Goal: Obtain resource: Download file/media

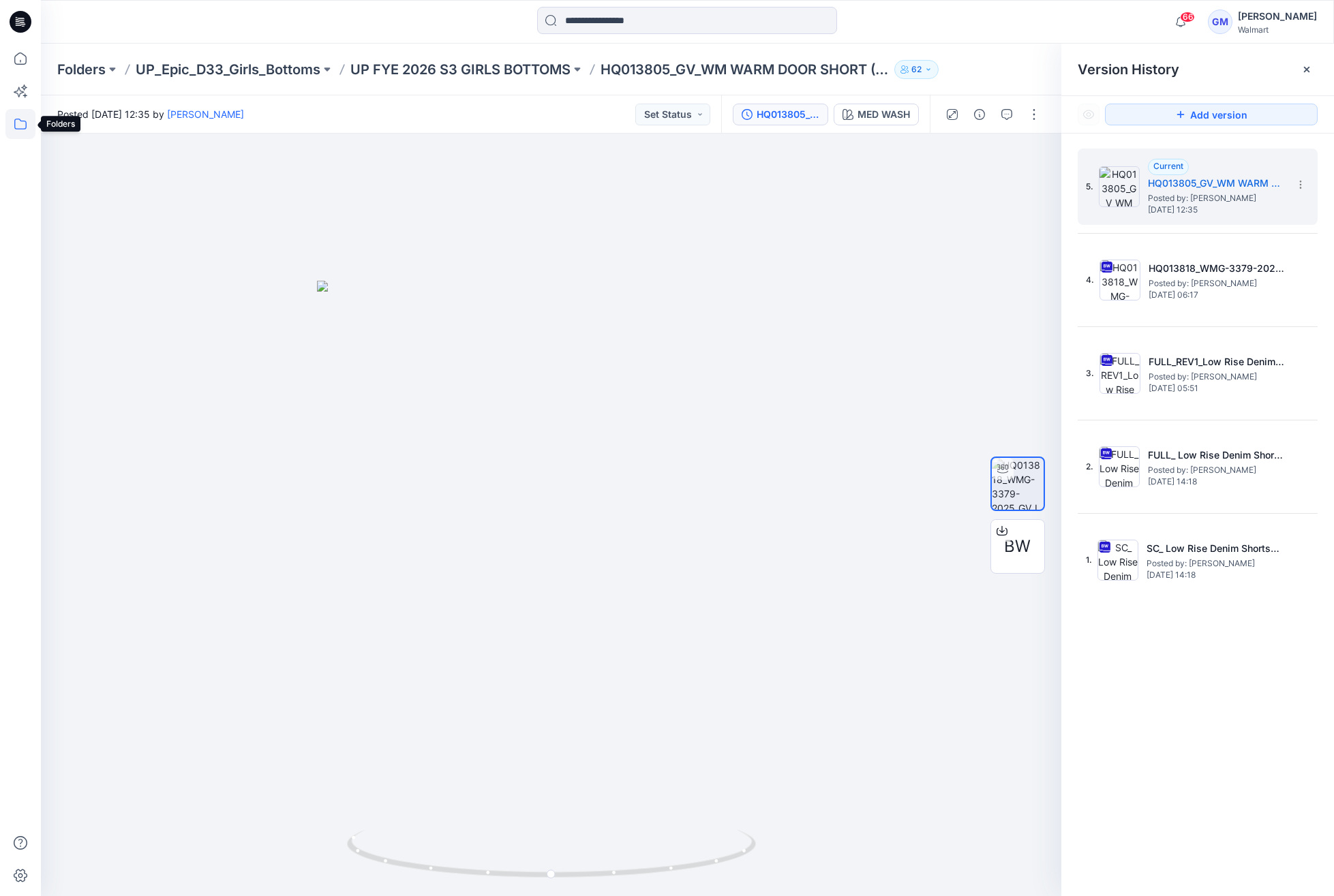
click at [7, 121] on icon at bounding box center [21, 124] width 30 height 30
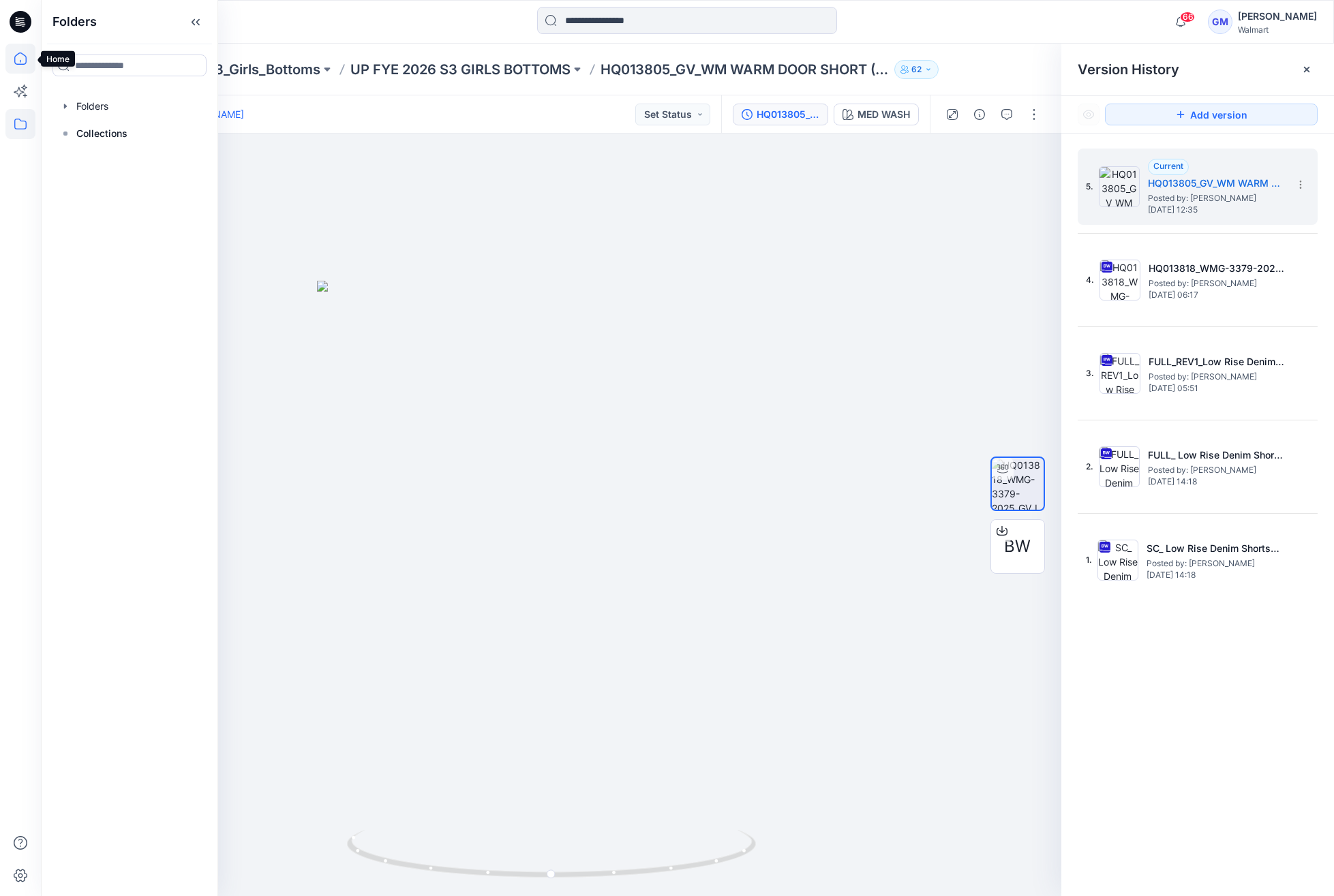
click at [26, 49] on icon at bounding box center [21, 59] width 30 height 30
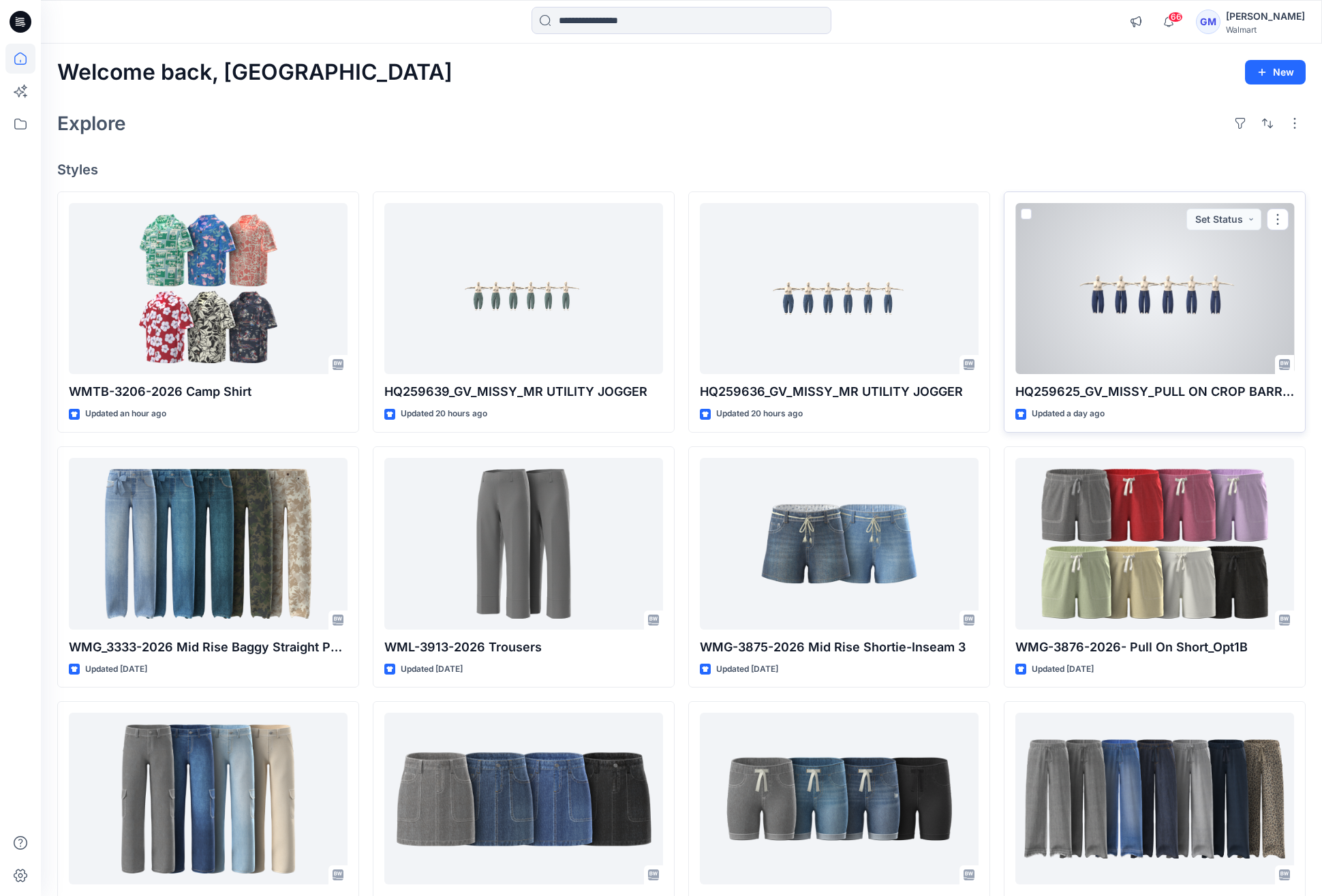
scroll to position [111, 0]
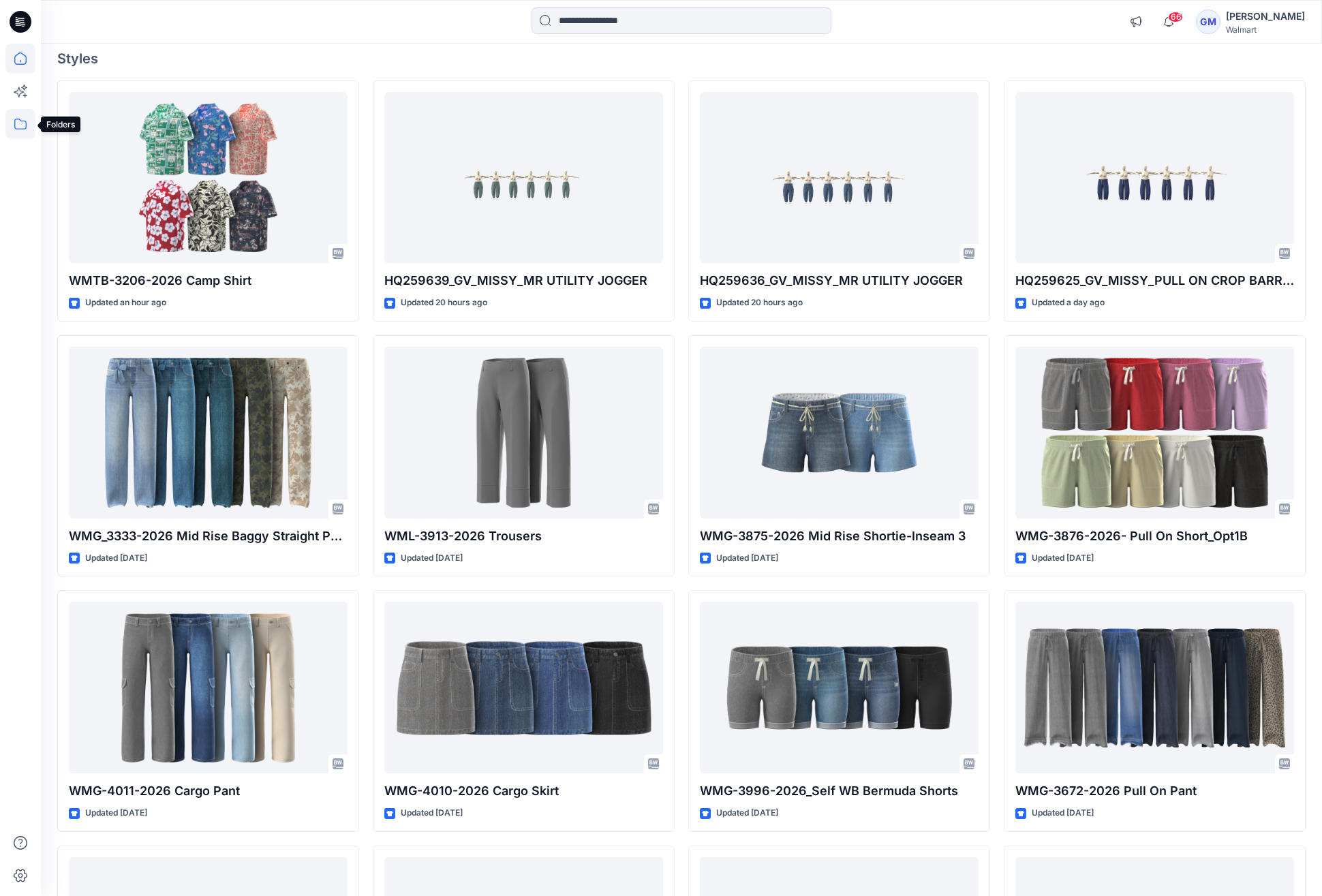
click at [23, 123] on icon at bounding box center [21, 124] width 30 height 30
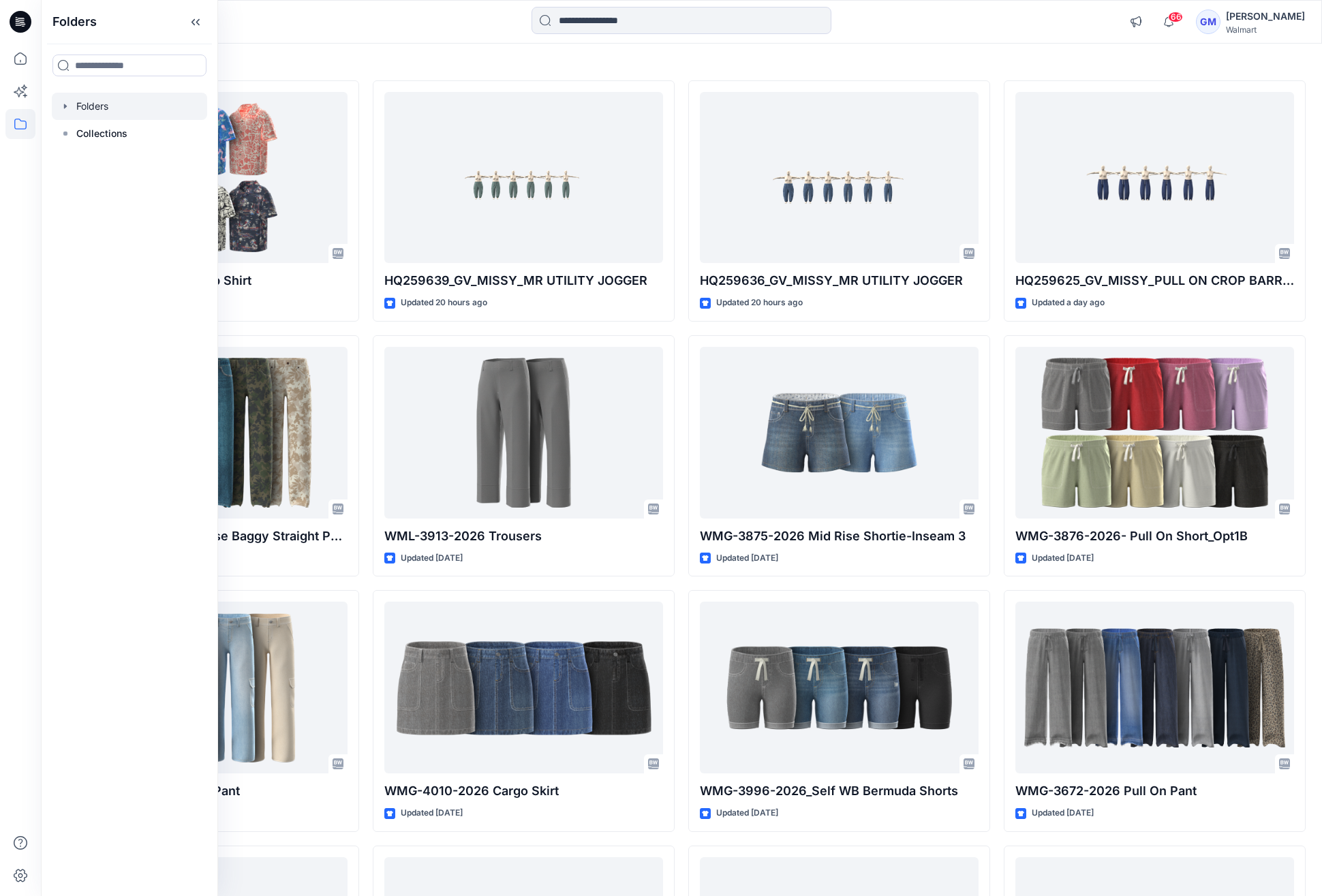
click at [107, 111] on div at bounding box center [129, 106] width 156 height 27
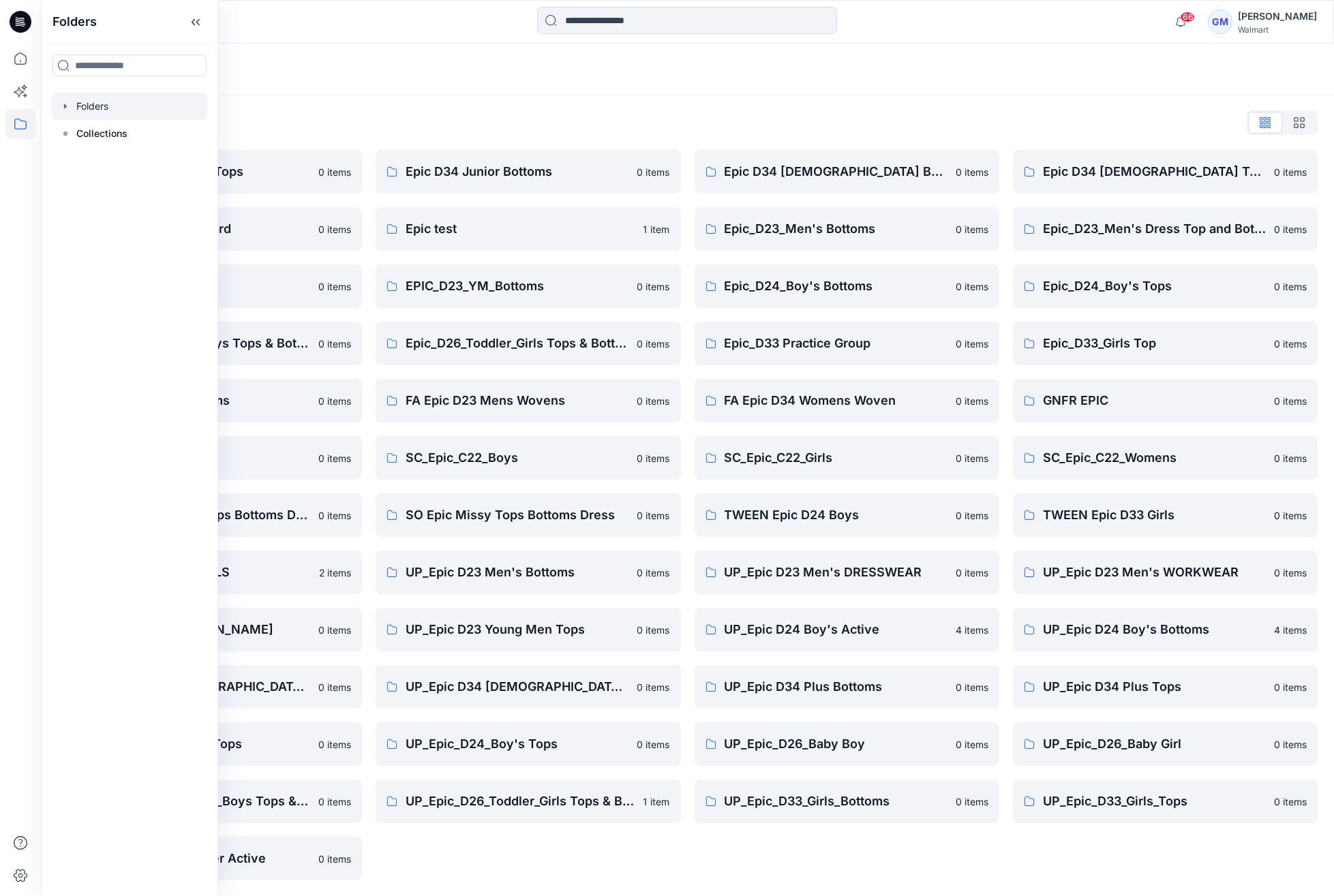
click at [720, 852] on div "Epic D34 [DEMOGRAPHIC_DATA] Bottoms 0 items Epic_D23_Men's Bottoms 0 items Epic…" at bounding box center [847, 515] width 305 height 731
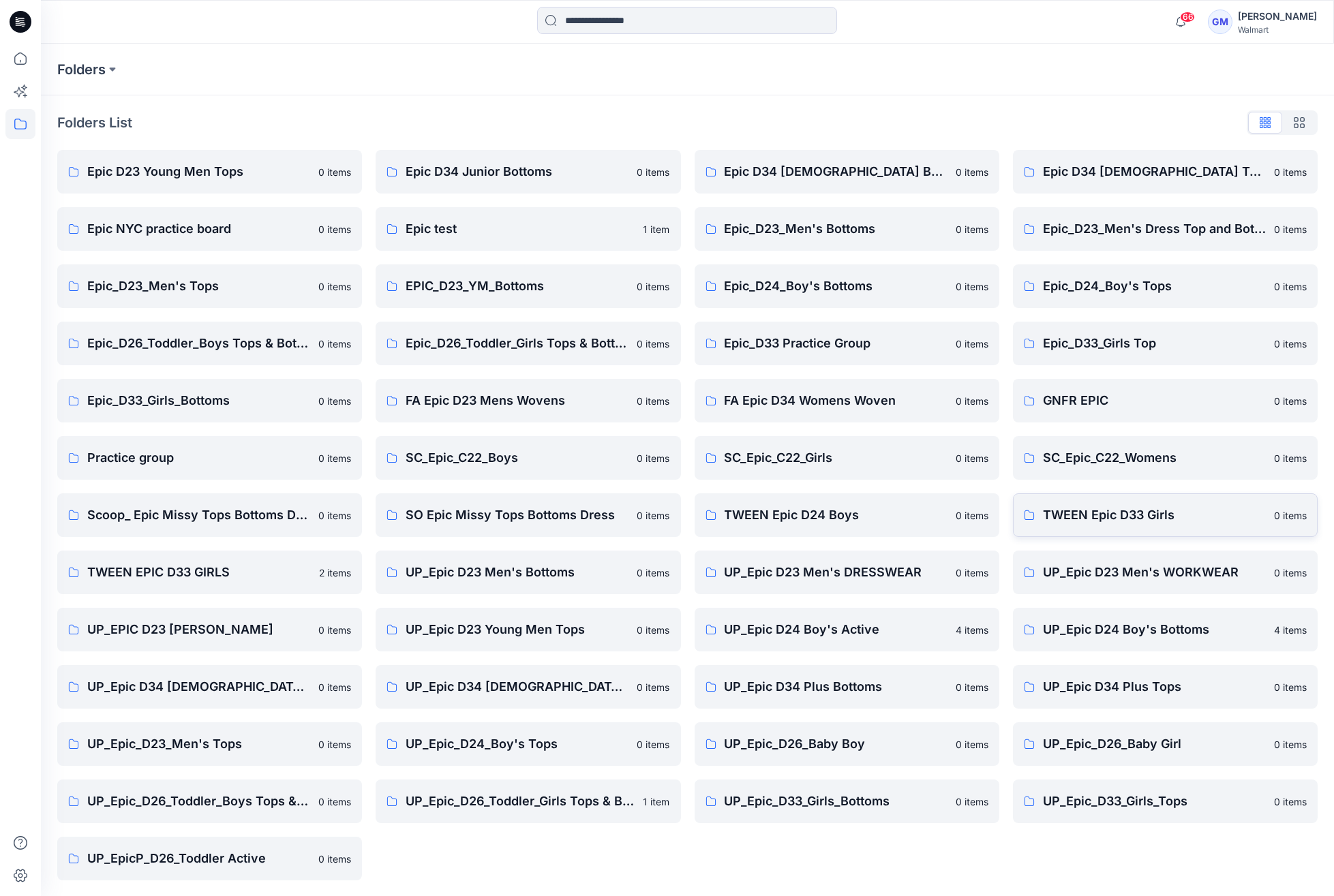
click at [1145, 511] on p "TWEEN Epic D33 Girls" at bounding box center [1154, 515] width 223 height 19
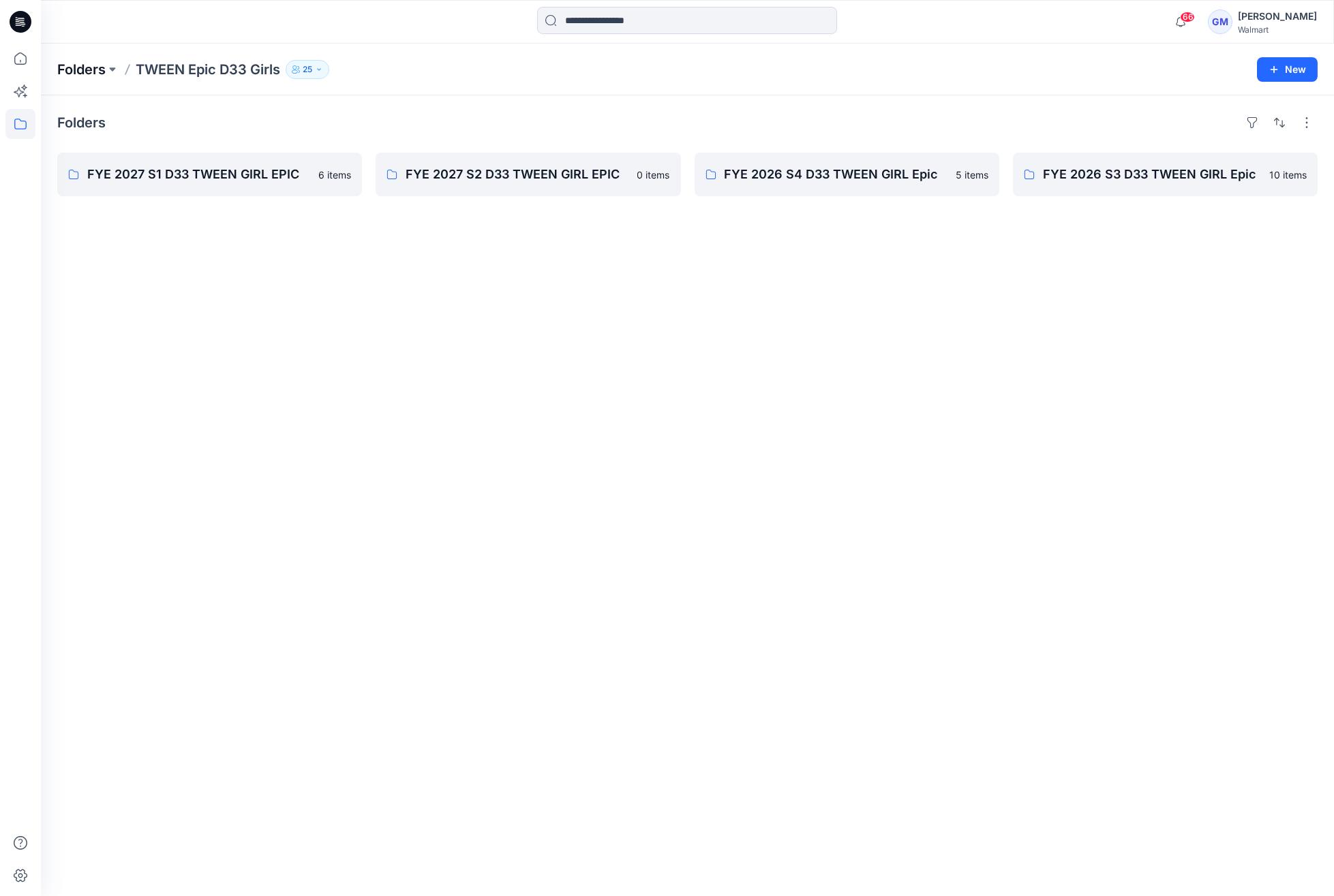
click at [74, 66] on p "Folders" at bounding box center [81, 70] width 48 height 19
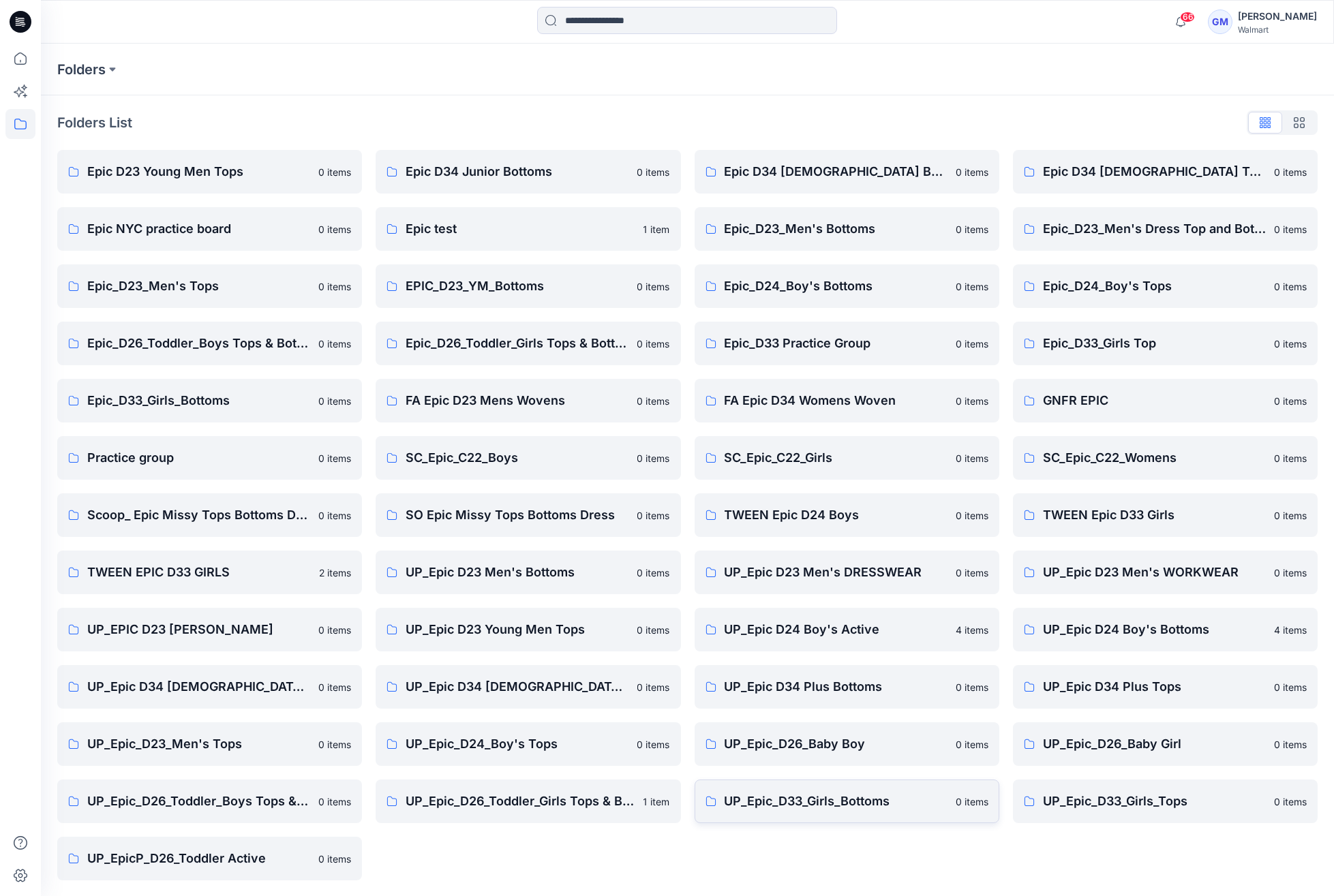
click at [847, 817] on link "UP_Epic_D33_Girls_Bottoms 0 items" at bounding box center [847, 802] width 305 height 44
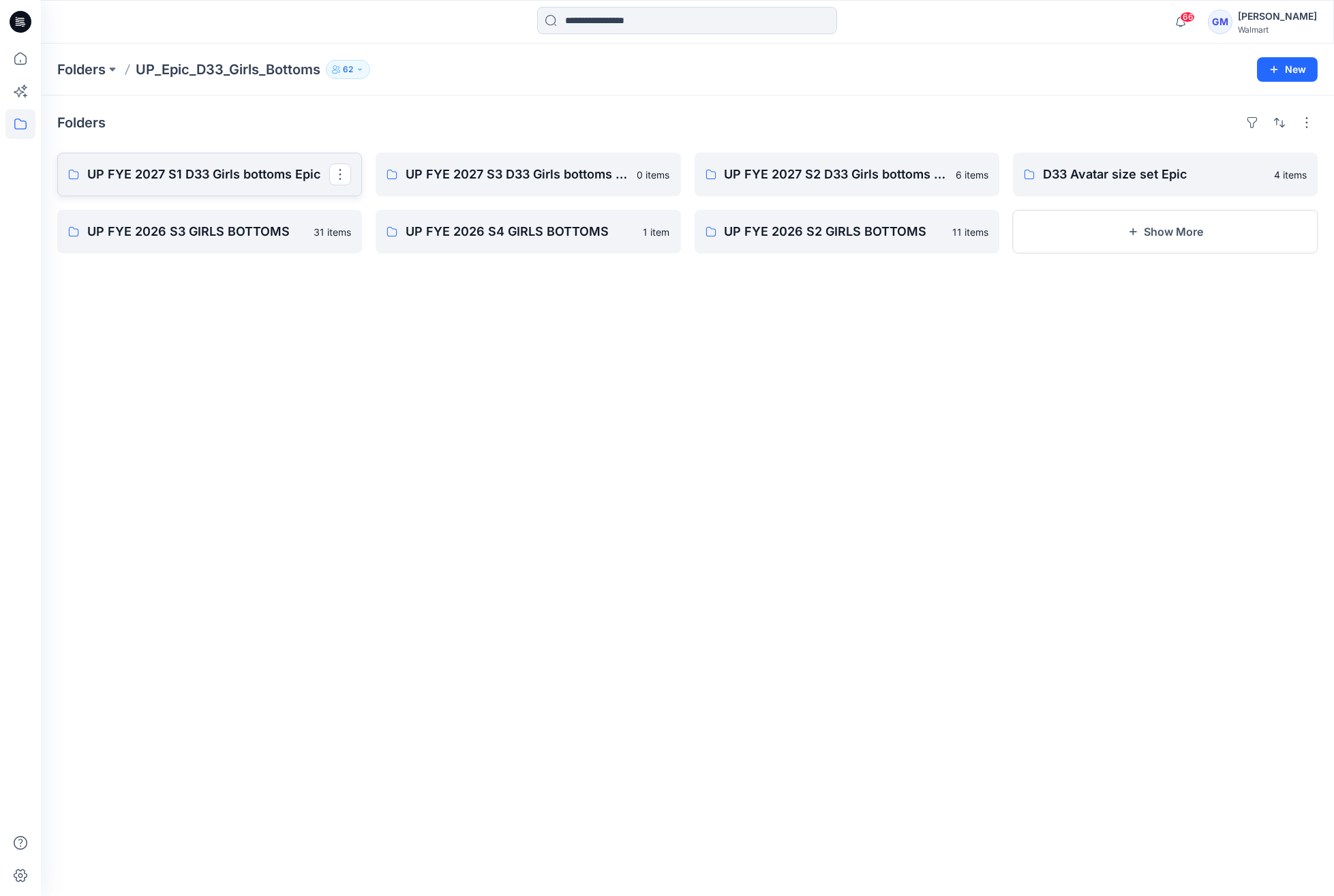
click at [191, 175] on p "UP FYE 2027 S1 D33 Girls bottoms Epic" at bounding box center [208, 175] width 242 height 19
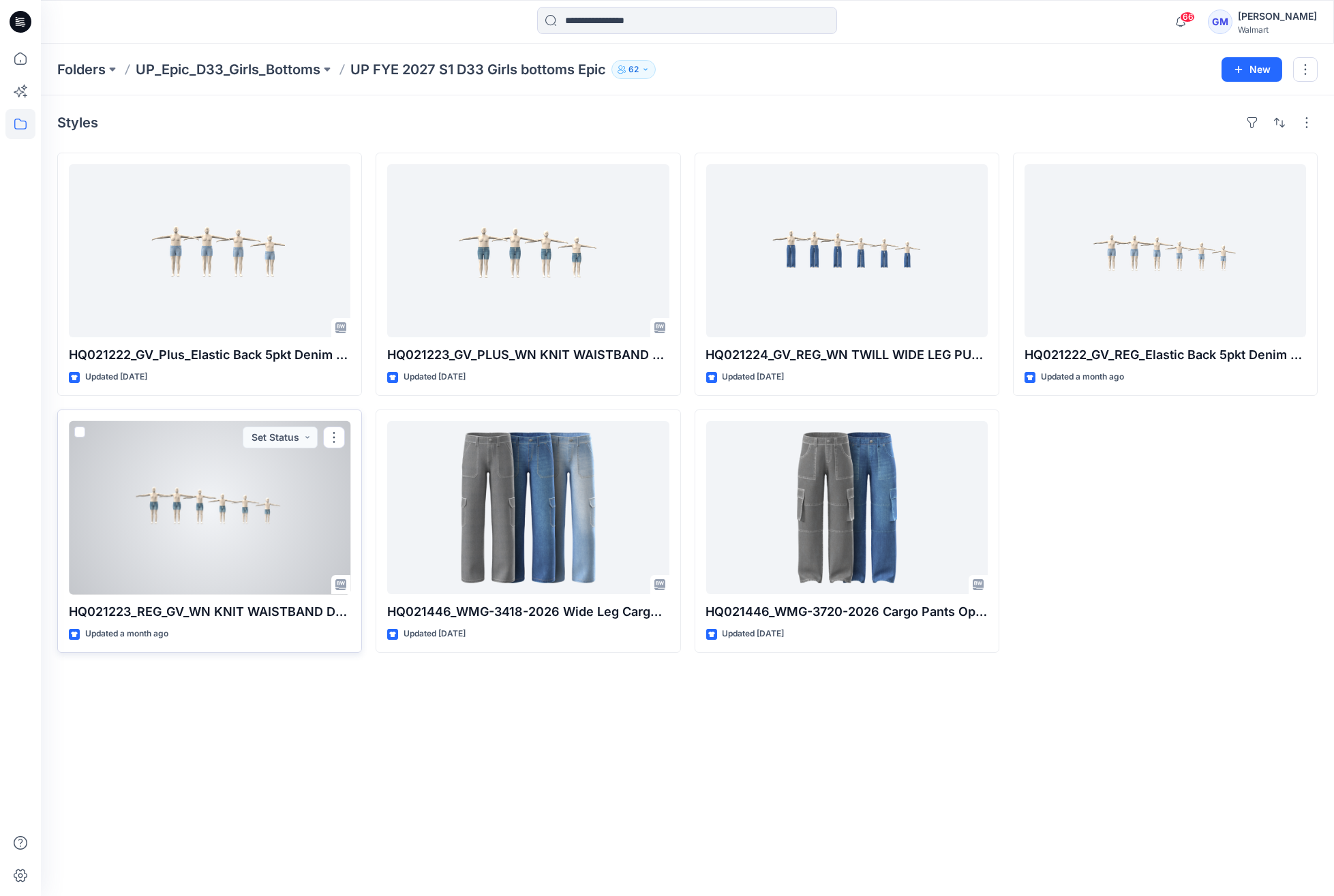
click at [236, 466] on div at bounding box center [210, 508] width 282 height 173
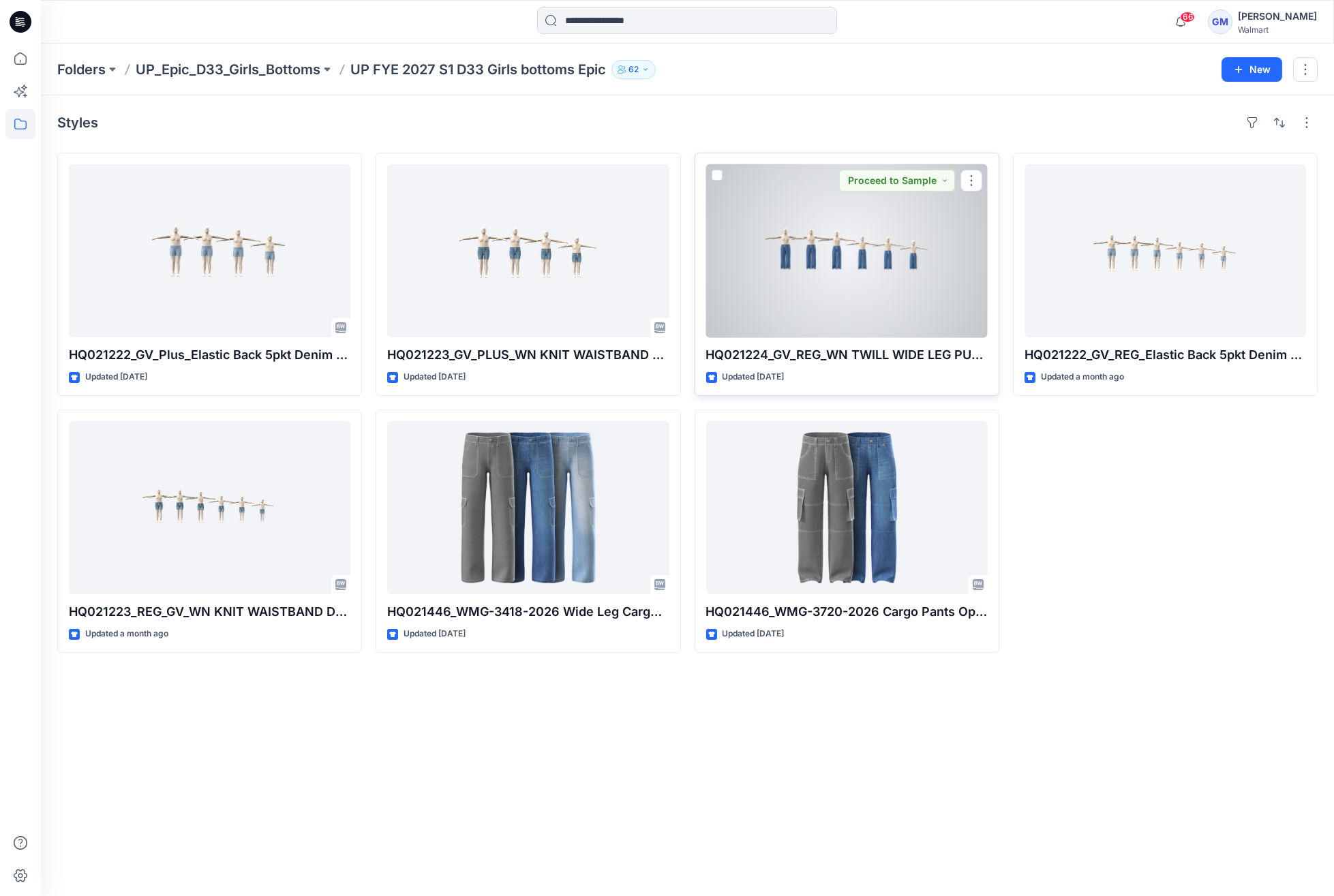
click at [914, 298] on div at bounding box center [847, 251] width 282 height 173
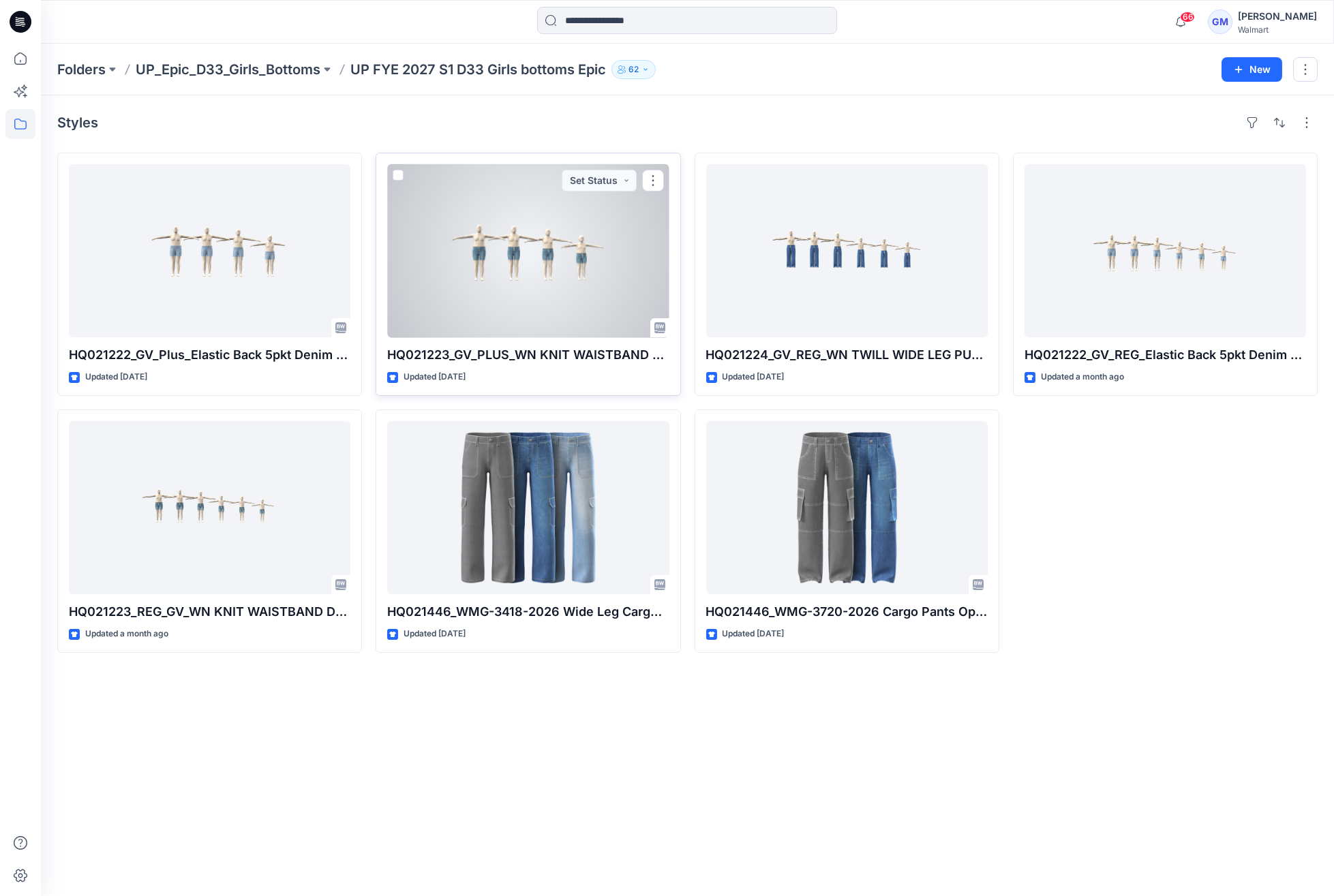
click at [534, 259] on div at bounding box center [528, 251] width 282 height 173
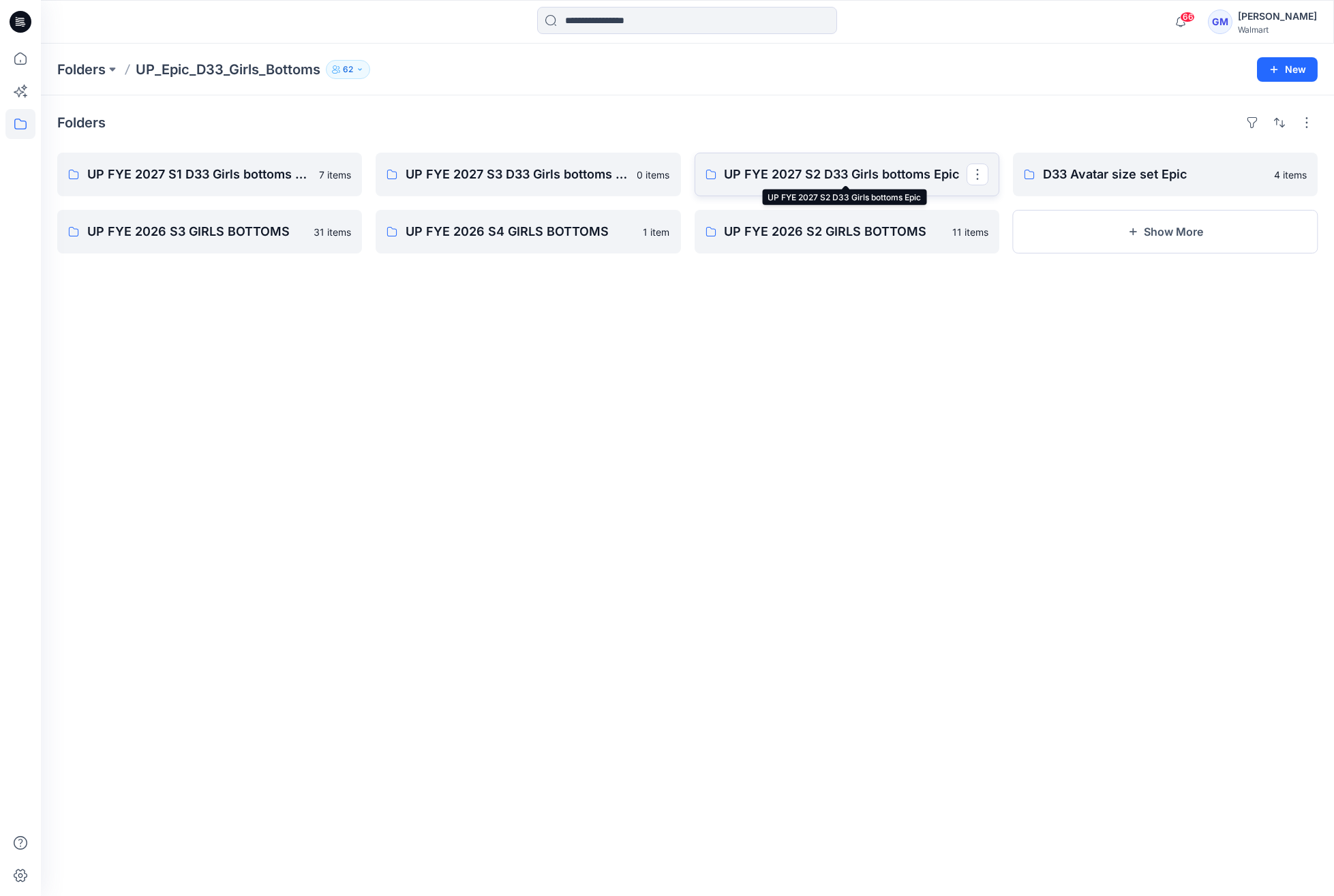
click at [867, 170] on p "UP FYE 2027 S2 D33 Girls bottoms Epic" at bounding box center [845, 175] width 242 height 19
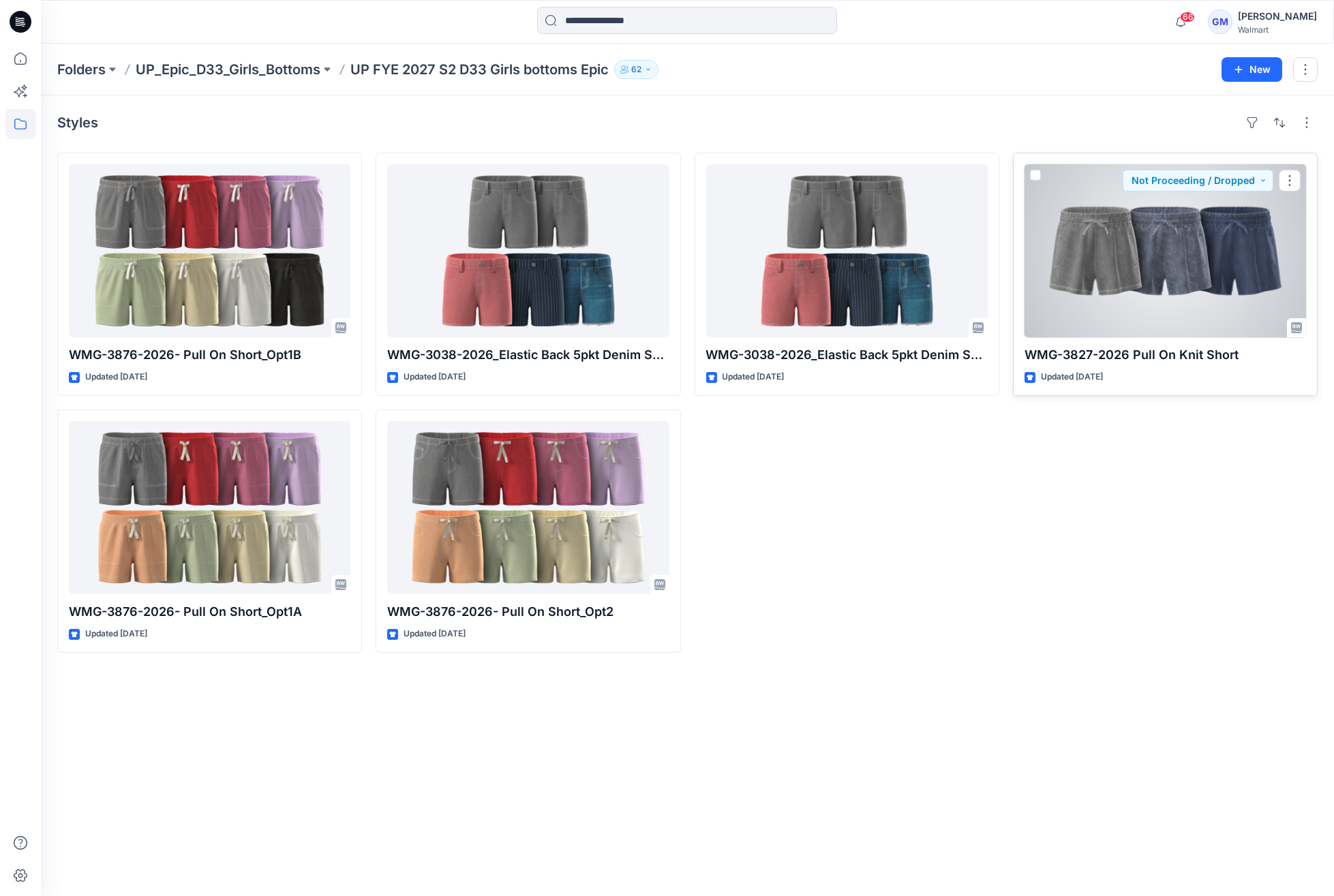
click at [1118, 294] on div at bounding box center [1165, 251] width 282 height 173
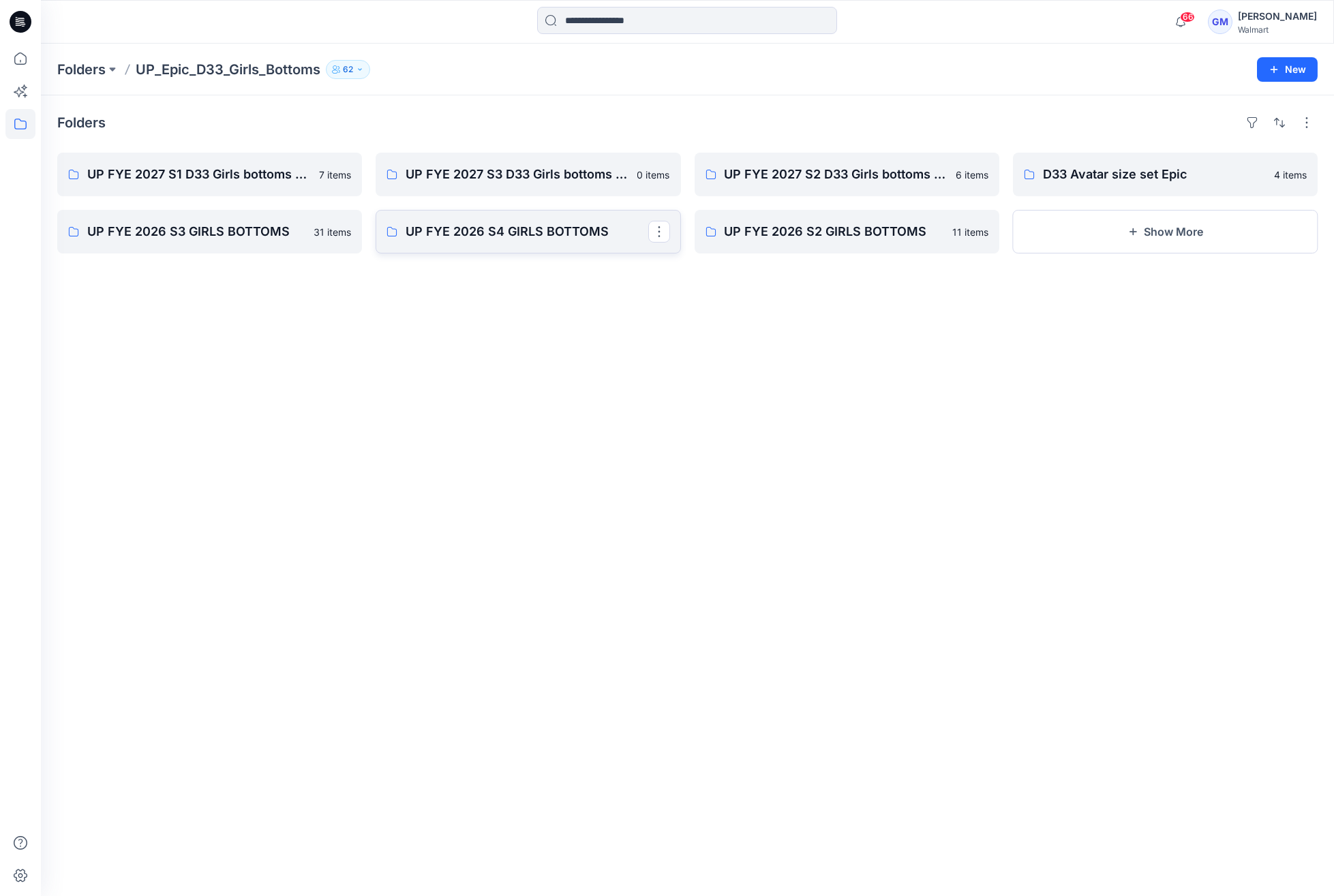
click at [476, 240] on p "UP FYE 2026 S4 GIRLS BOTTOMS" at bounding box center [526, 232] width 242 height 19
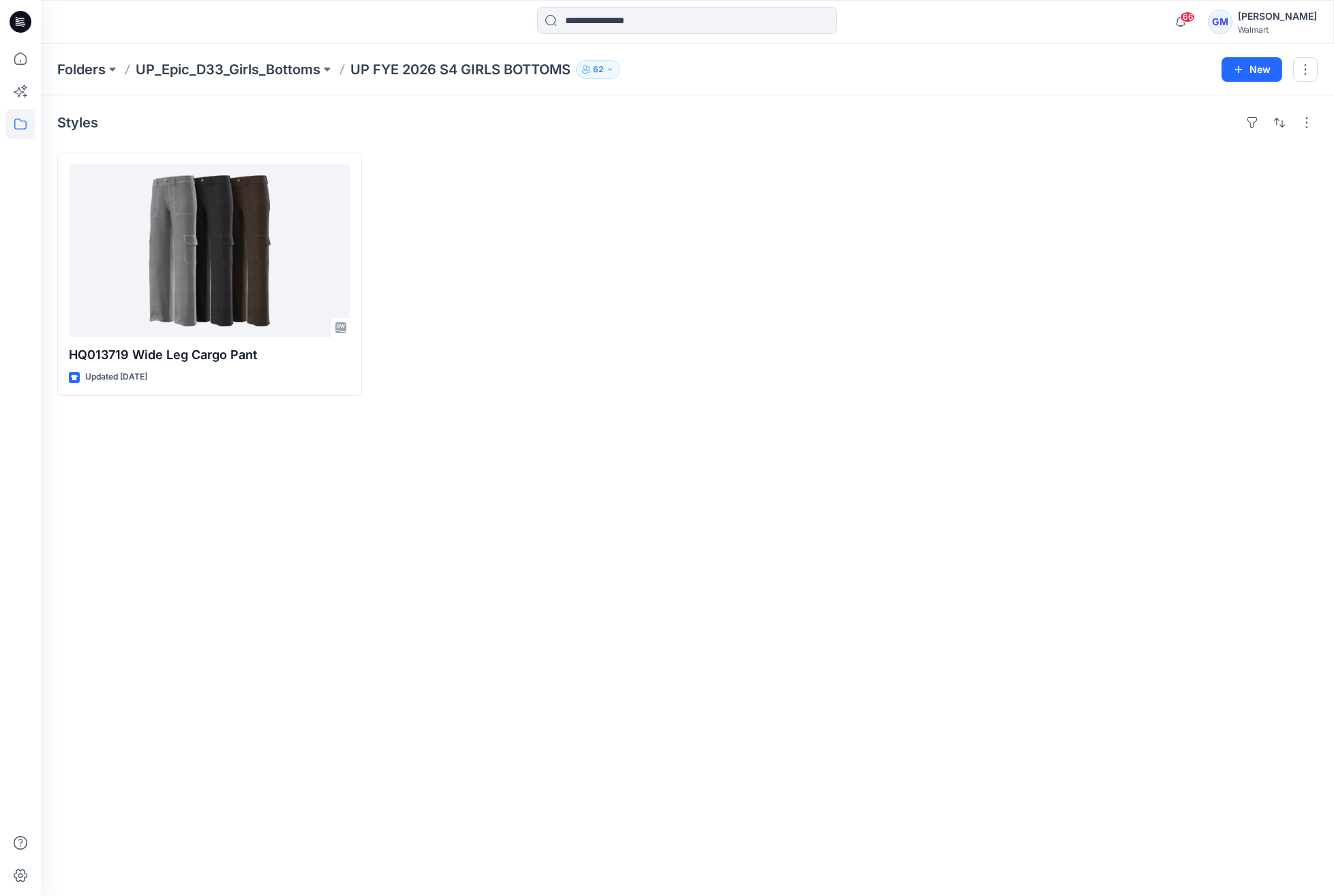
click at [237, 56] on div "Folders UP_Epic_D33_Girls_Bottoms UP FYE 2026 S4 GIRLS BOTTOMS 62 New" at bounding box center [687, 69] width 1293 height 52
click at [244, 70] on p "UP_Epic_D33_Girls_Bottoms" at bounding box center [228, 70] width 185 height 19
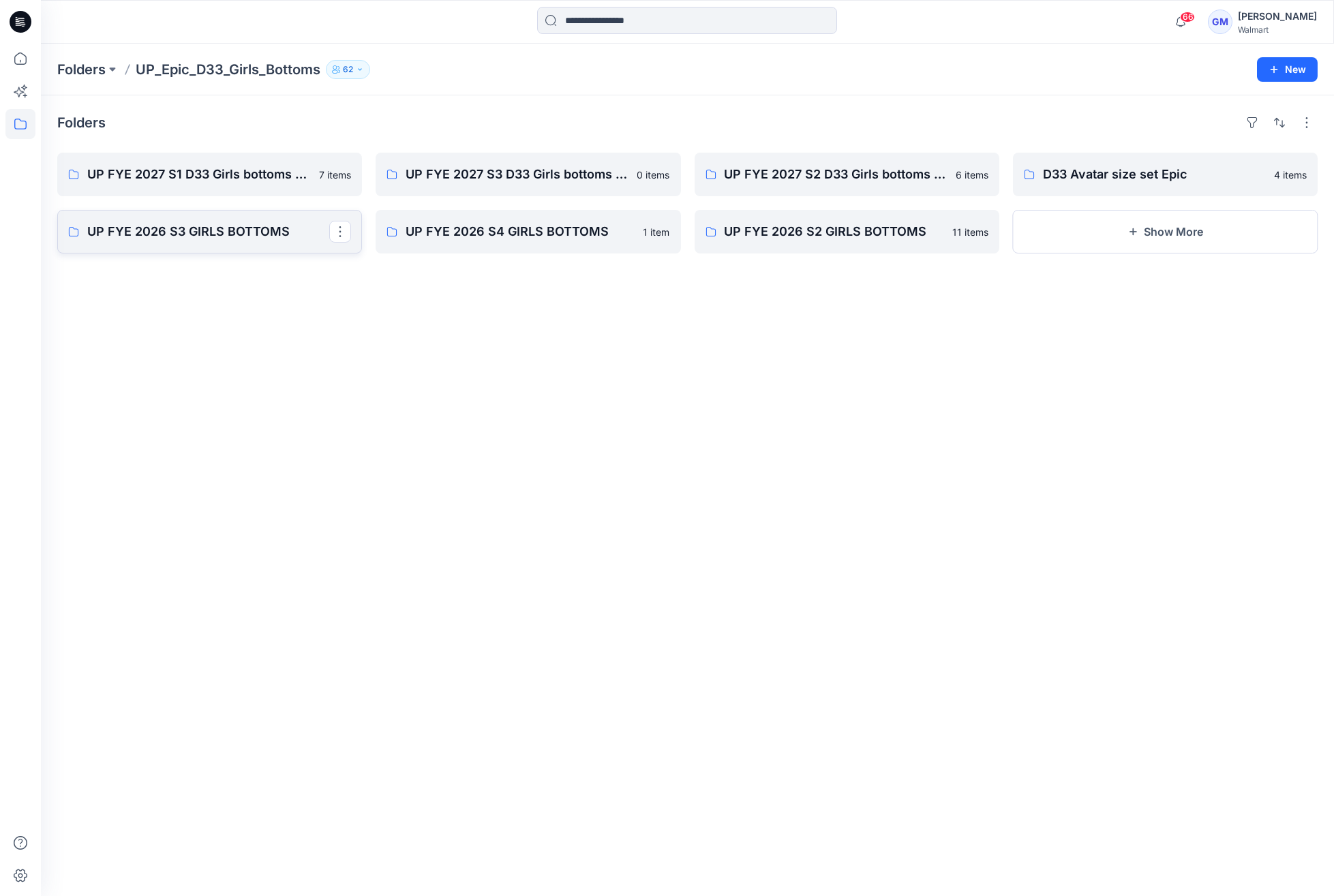
click at [232, 250] on link "UP FYE 2026 S3 GIRLS BOTTOMS" at bounding box center [210, 232] width 305 height 44
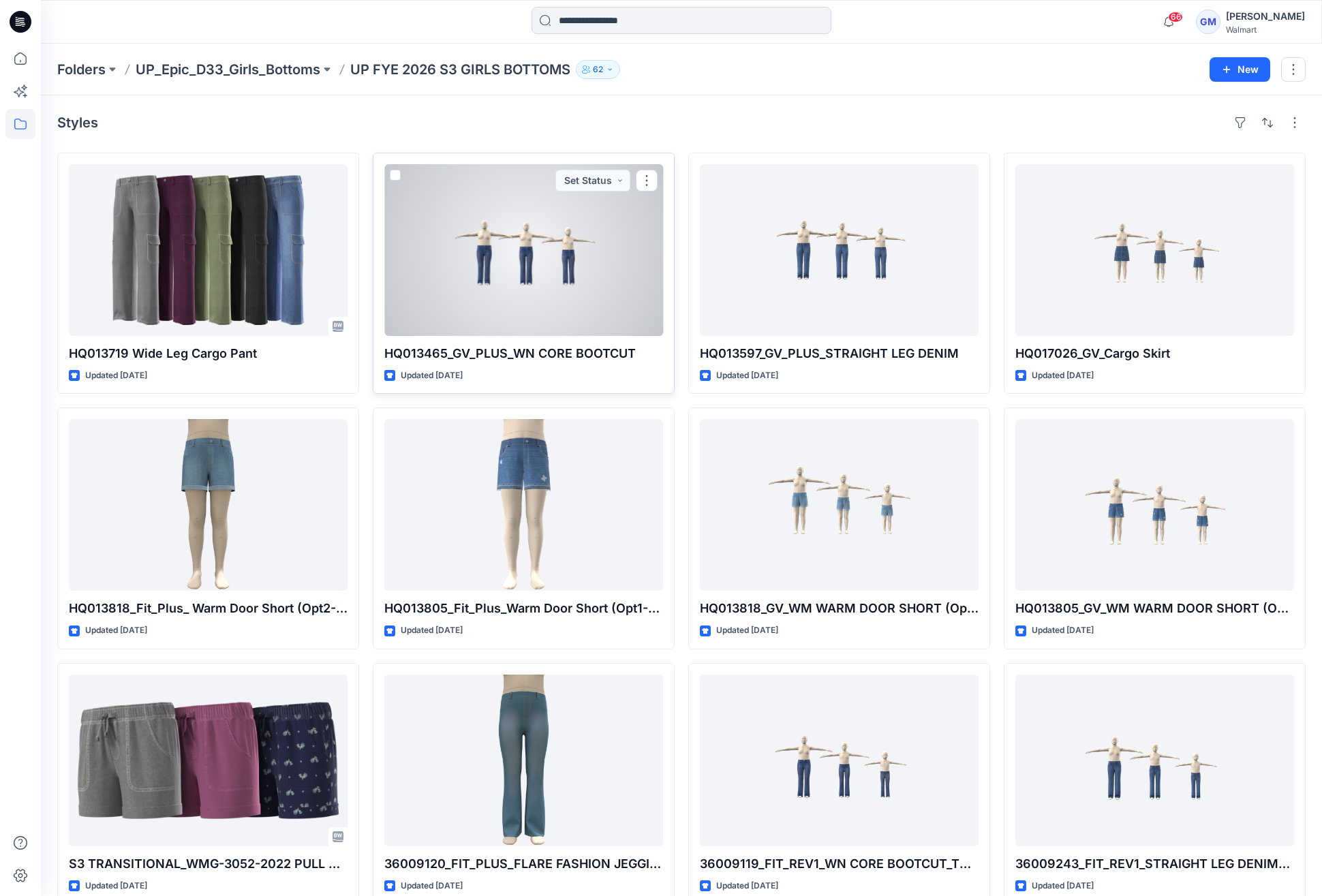
click at [559, 280] on div at bounding box center [523, 250] width 279 height 171
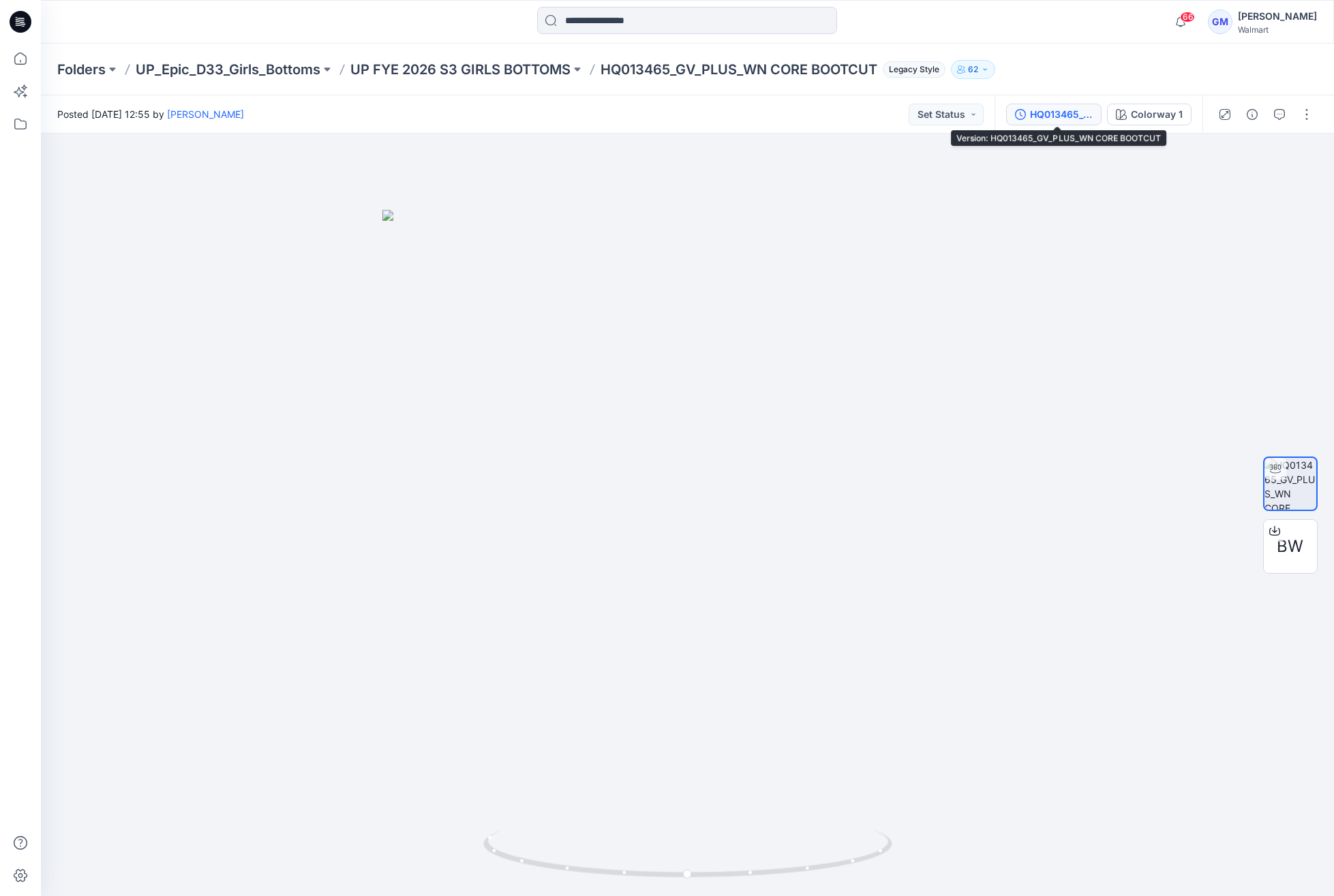
click at [1068, 113] on div "HQ013465_GV_PLUS_WN CORE BOOTCUT" at bounding box center [1061, 114] width 63 height 15
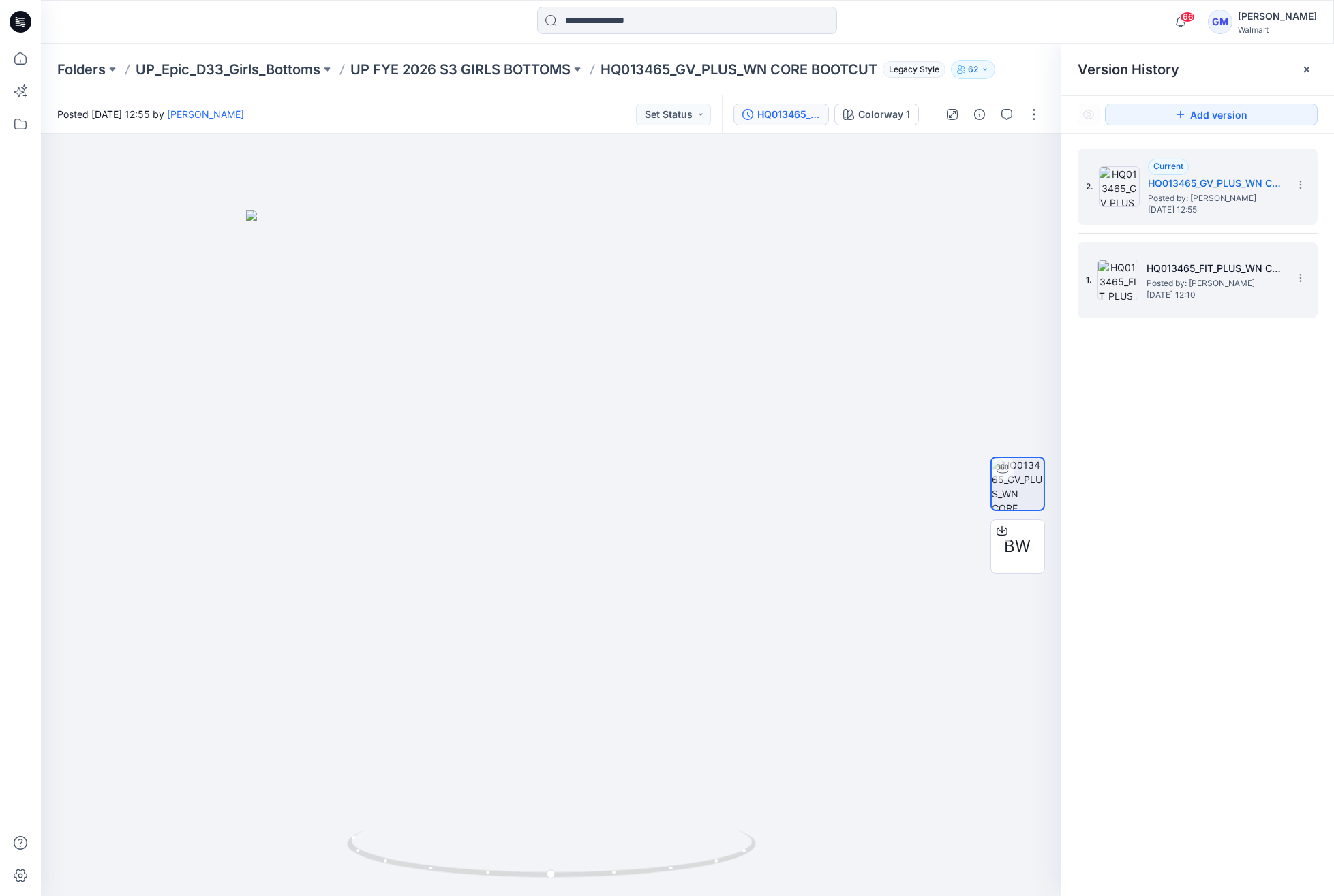
click at [1218, 290] on span "[DATE] 12:10" at bounding box center [1215, 295] width 136 height 10
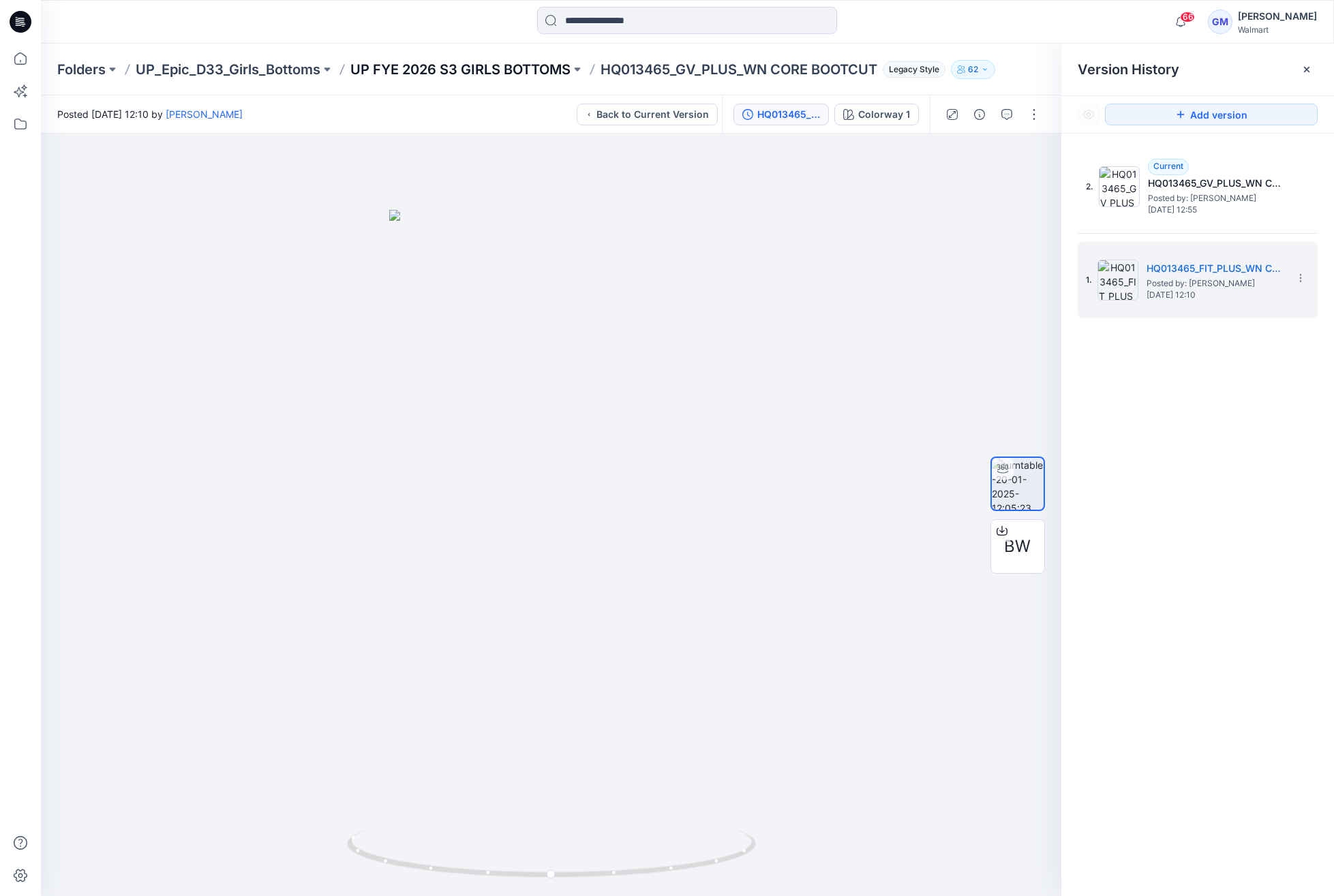
click at [494, 68] on p "UP FYE 2026 S3 GIRLS BOTTOMS" at bounding box center [459, 70] width 220 height 19
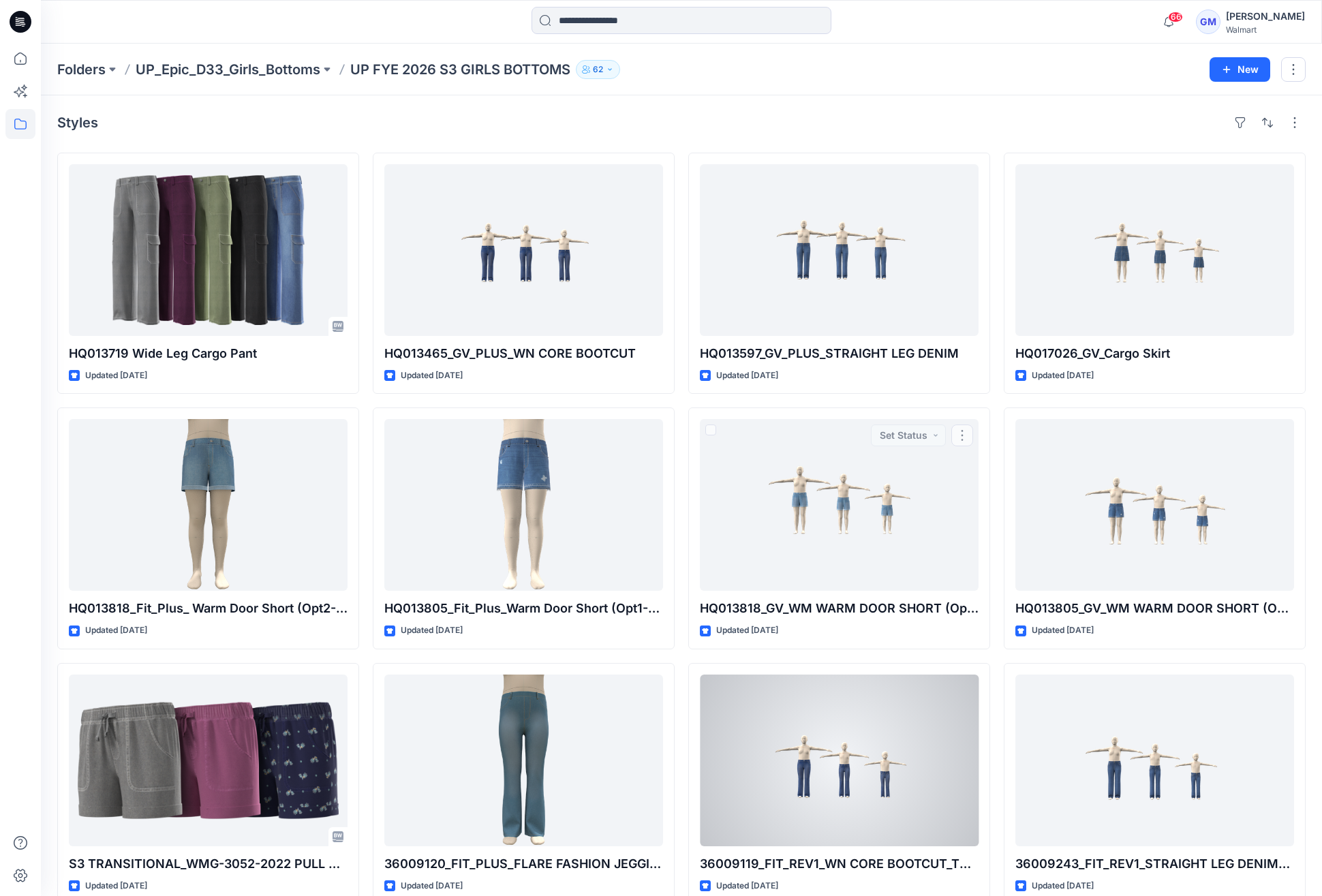
scroll to position [72, 0]
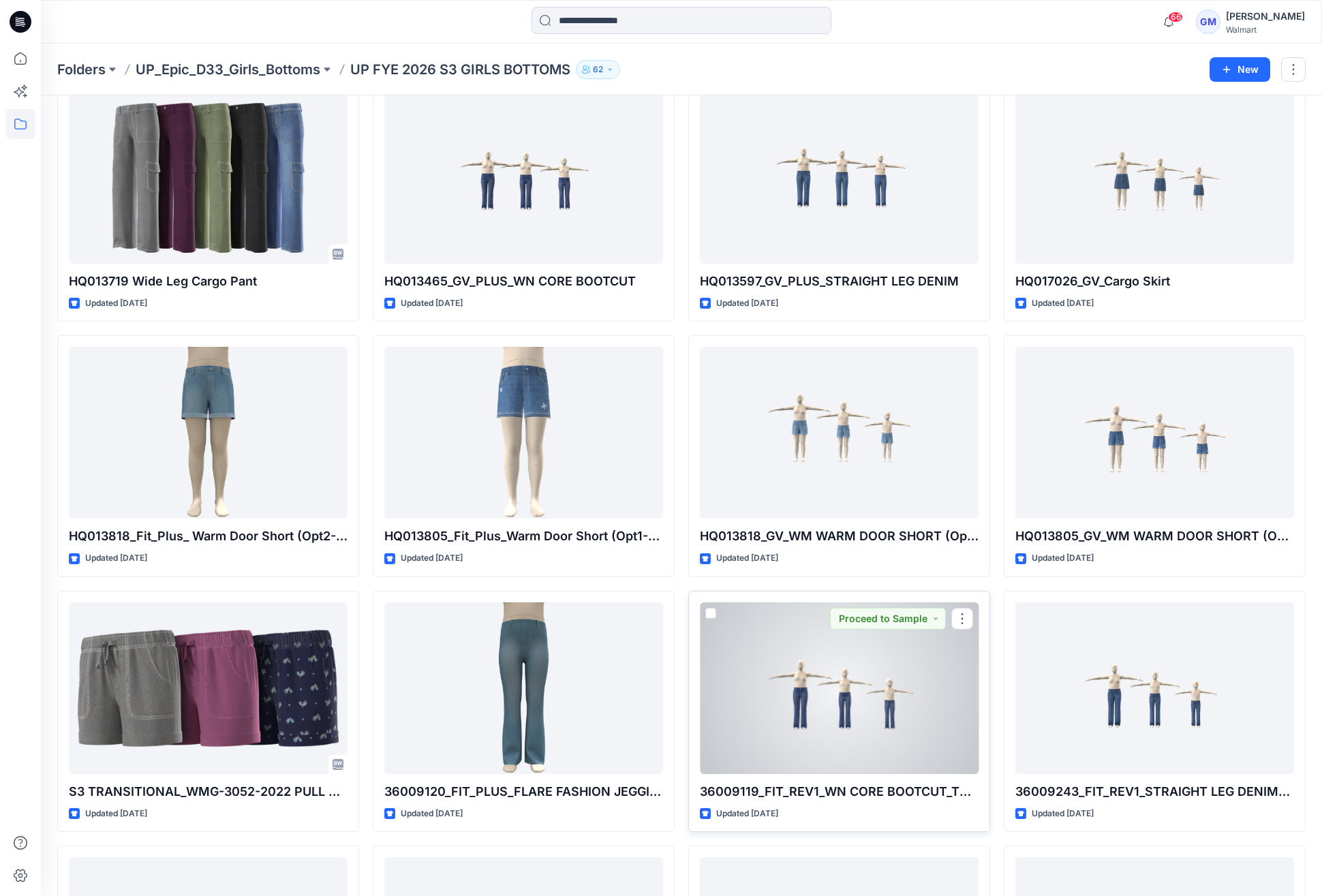
click at [824, 674] on div at bounding box center [839, 688] width 279 height 171
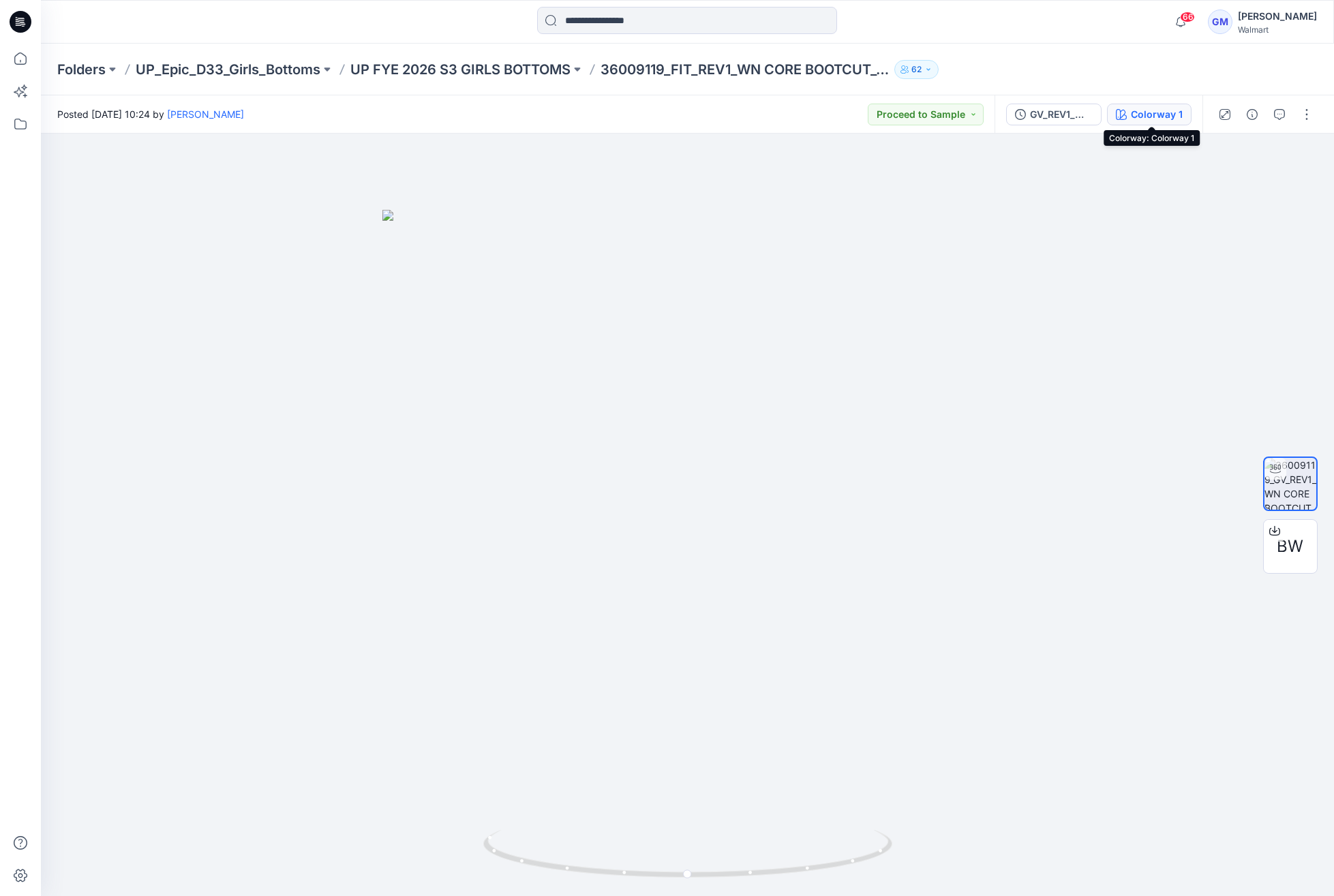
click at [1140, 113] on div "Colorway 1" at bounding box center [1156, 114] width 52 height 15
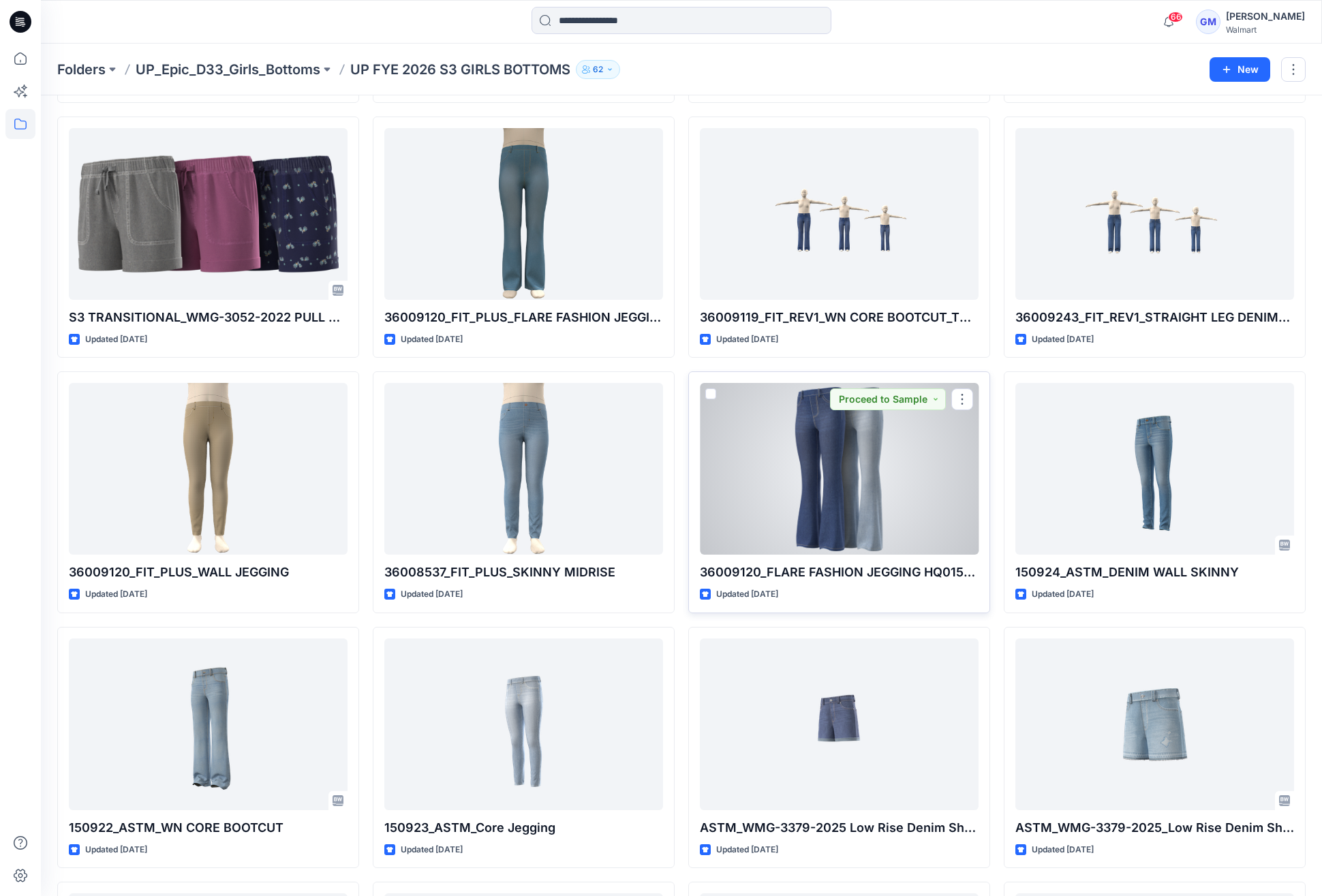
scroll to position [703, 0]
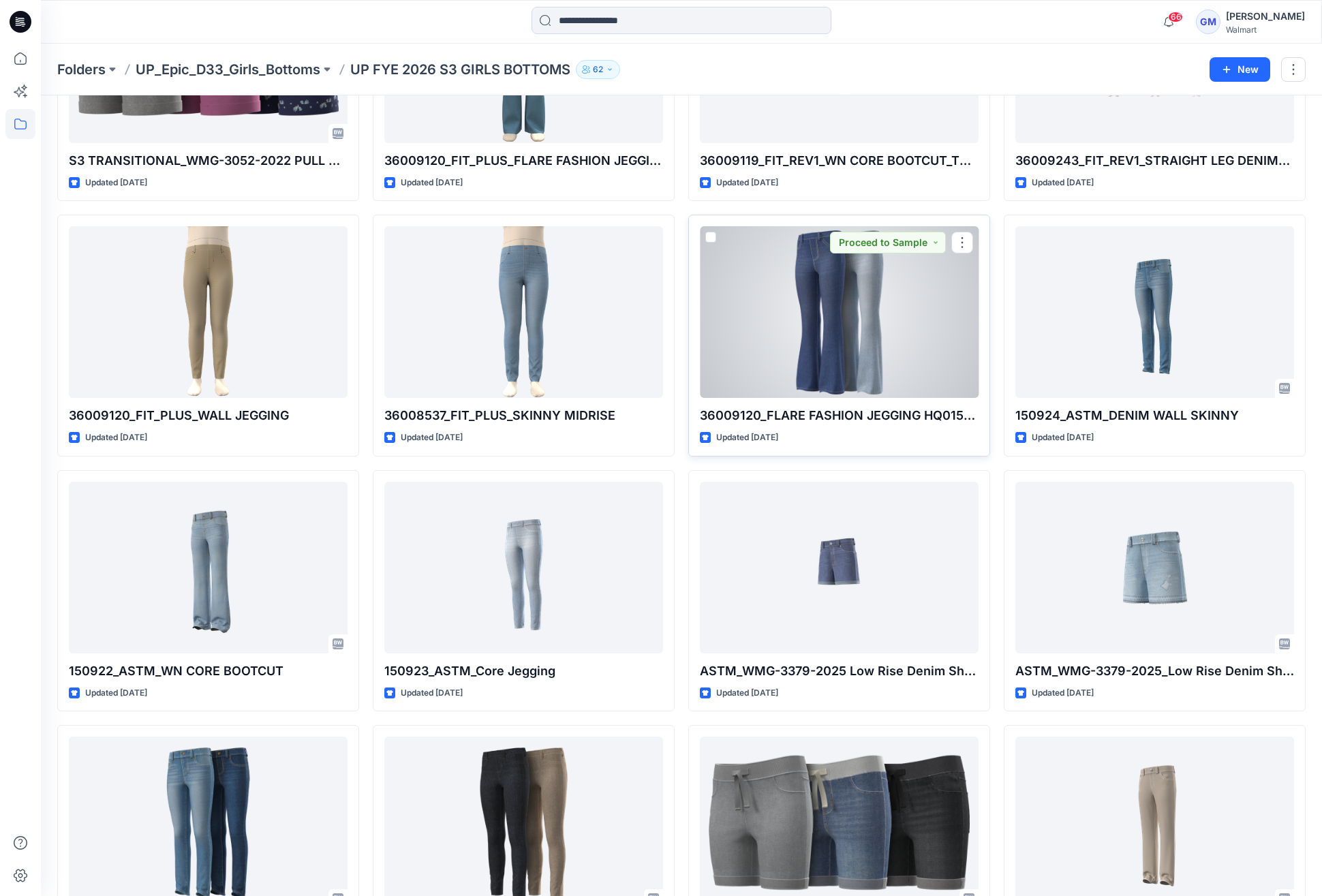
click at [828, 356] on div at bounding box center [839, 312] width 279 height 171
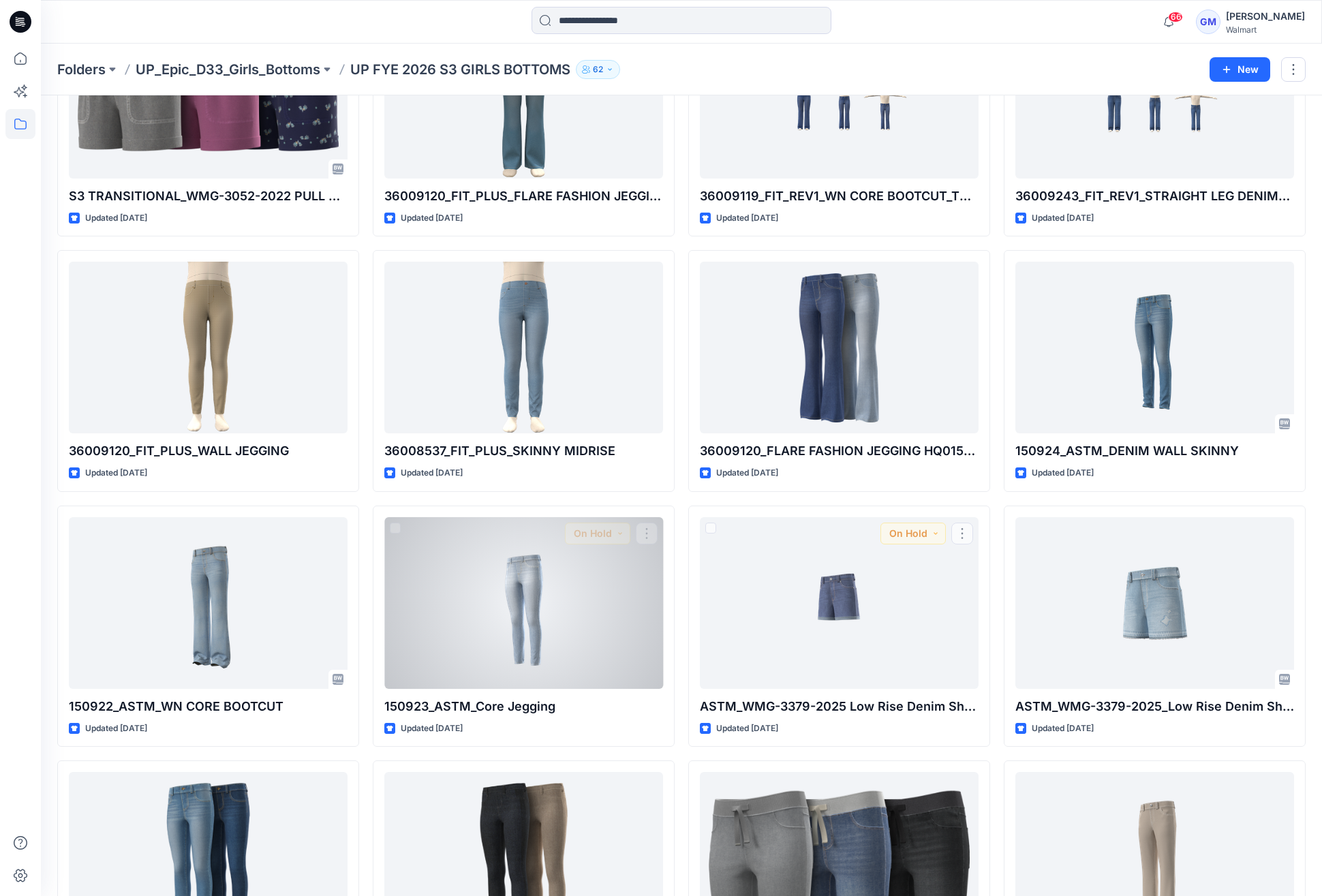
scroll to position [415, 0]
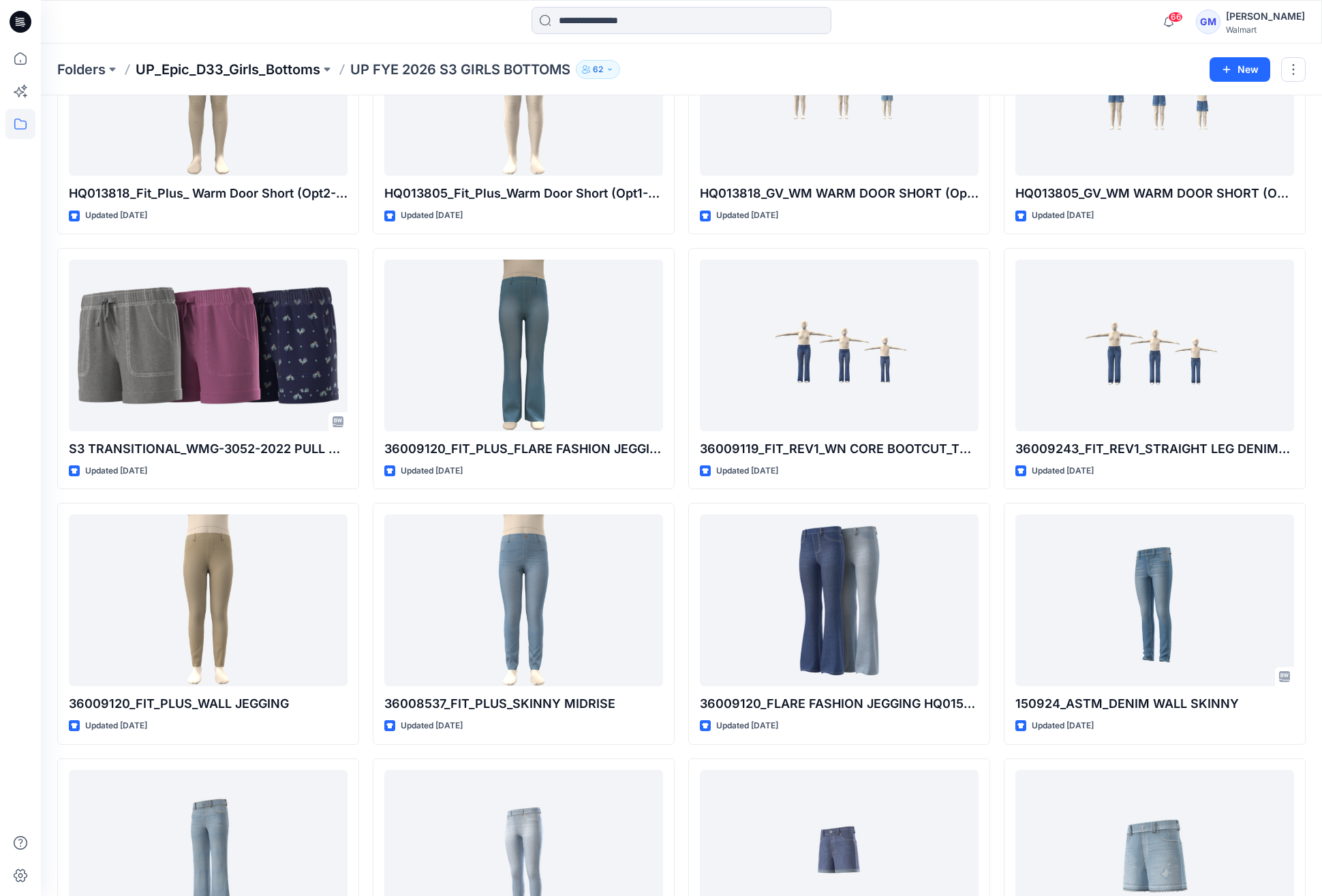
click at [201, 65] on p "UP_Epic_D33_Girls_Bottoms" at bounding box center [228, 70] width 185 height 19
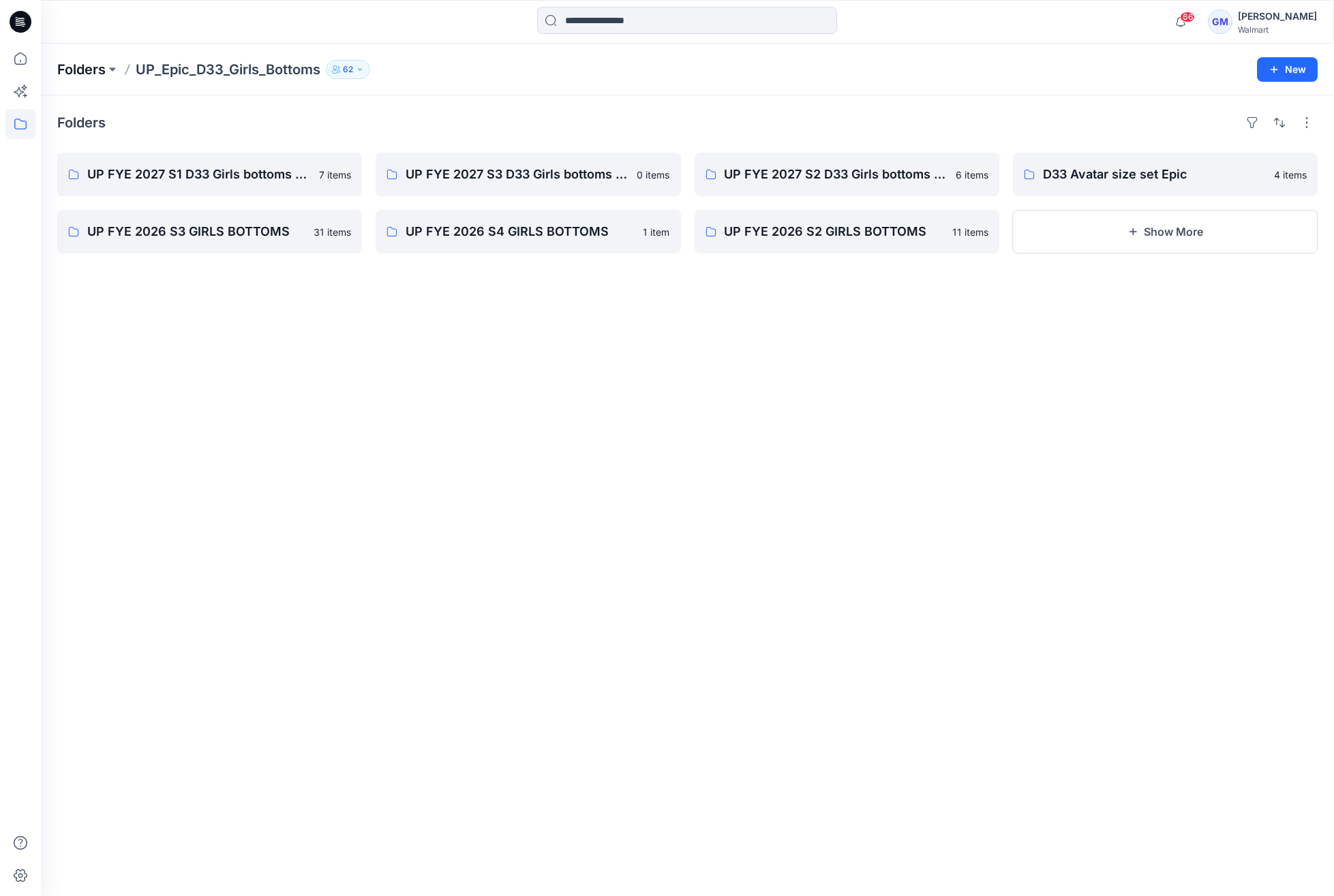
click at [93, 69] on p "Folders" at bounding box center [81, 70] width 48 height 19
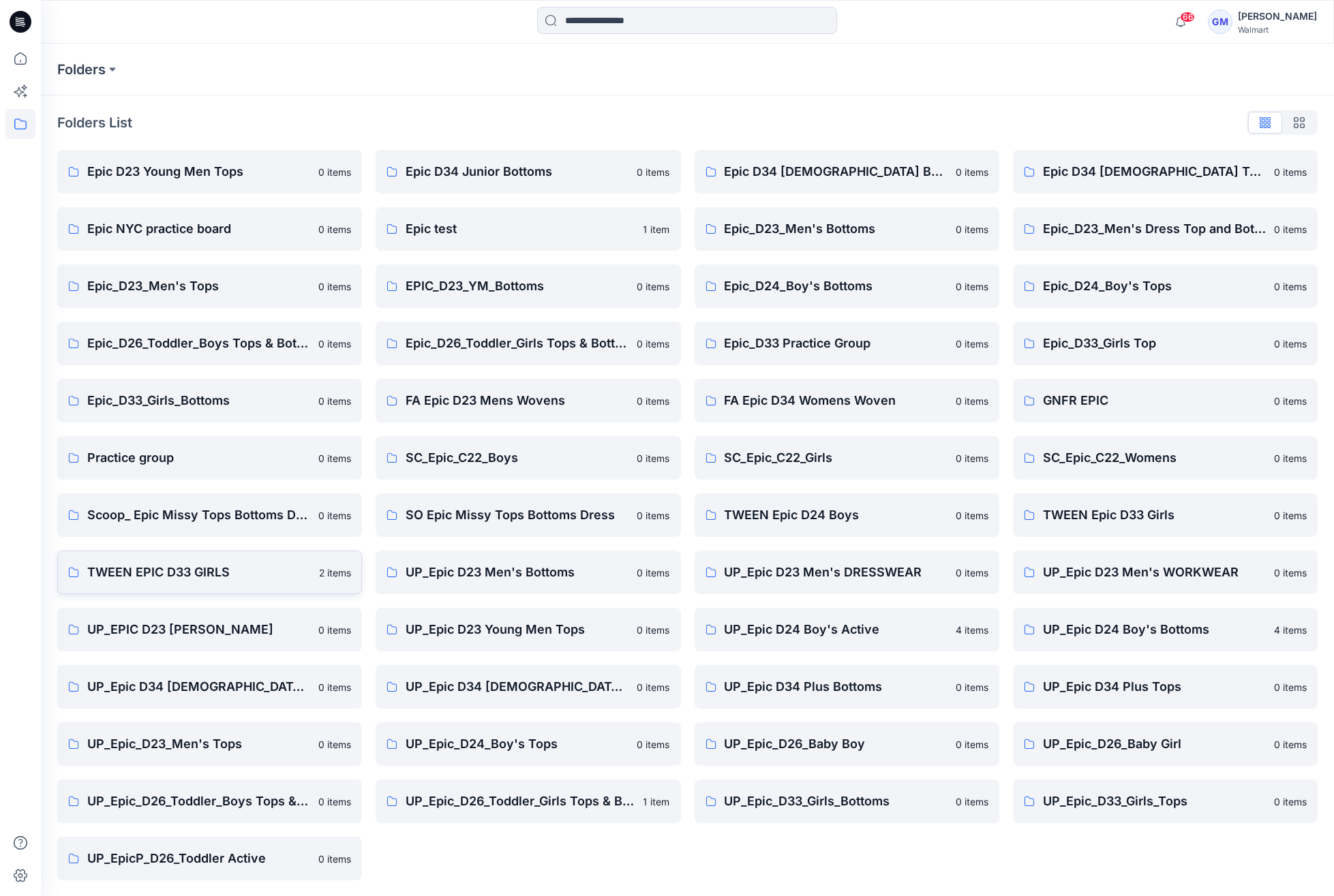
click at [138, 556] on link "TWEEN EPIC D33 GIRLS 2 items" at bounding box center [210, 572] width 305 height 44
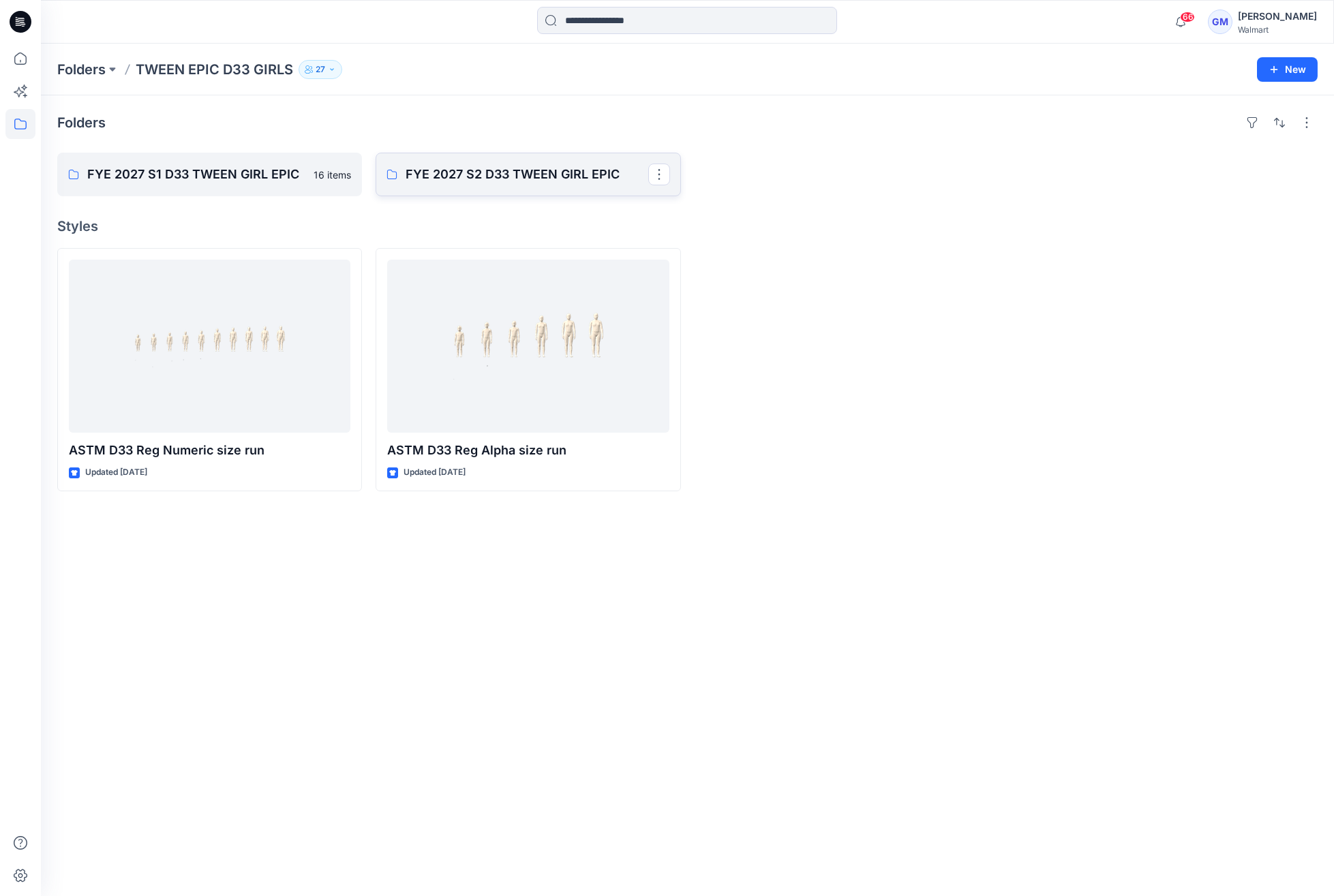
click at [575, 171] on p "FYE 2027 S2 D33 TWEEN GIRL EPIC" at bounding box center [526, 175] width 242 height 19
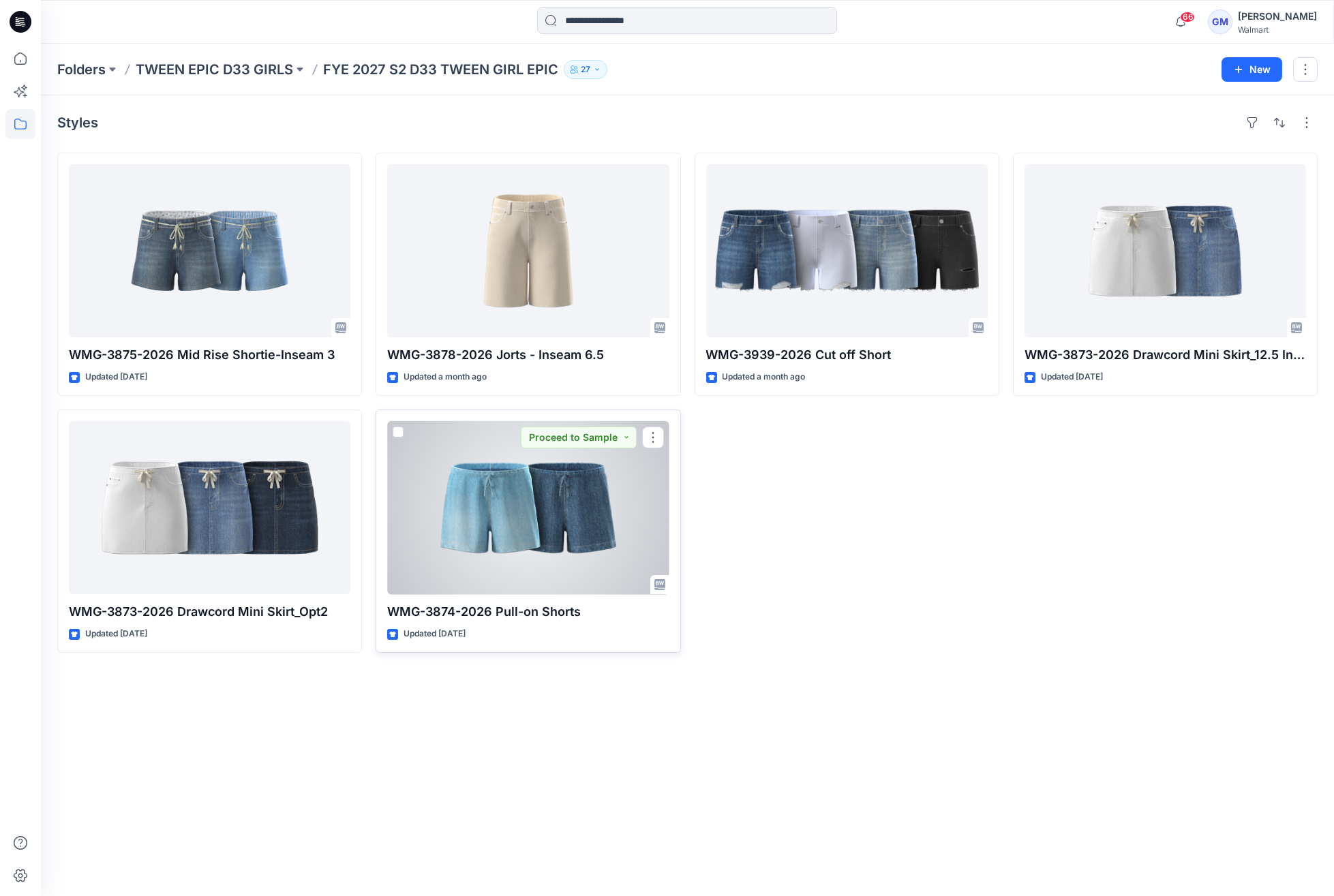
click at [556, 540] on div at bounding box center [528, 508] width 282 height 173
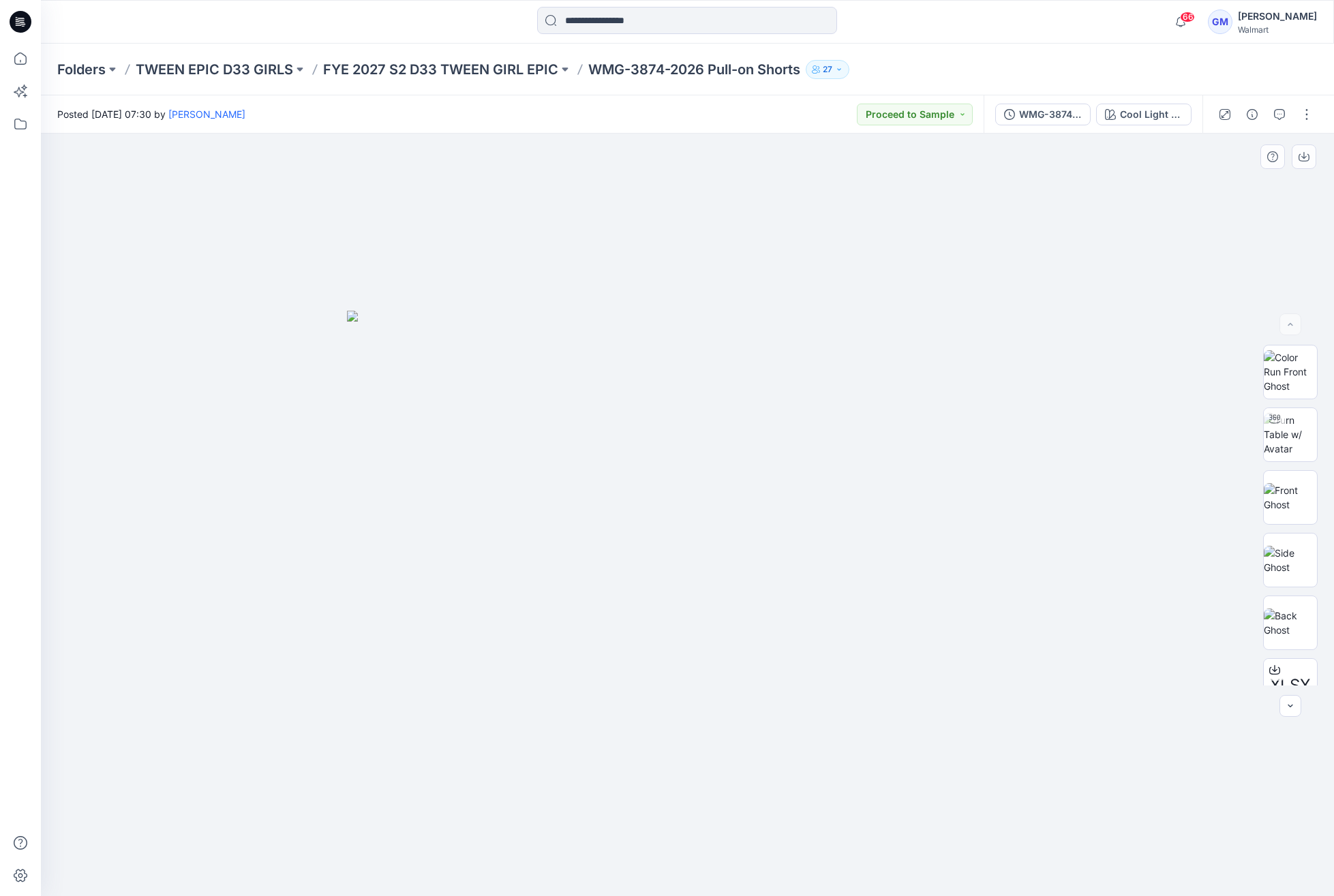
click at [563, 330] on img at bounding box center [687, 604] width 682 height 586
click at [425, 58] on div "Folders TWEEN EPIC D33 GIRLS FYE 2027 S2 D33 TWEEN GIRL EPIC WMG-3874-2026 Pull…" at bounding box center [687, 69] width 1293 height 52
click at [1141, 108] on div "Cool Light Wash" at bounding box center [1151, 114] width 63 height 15
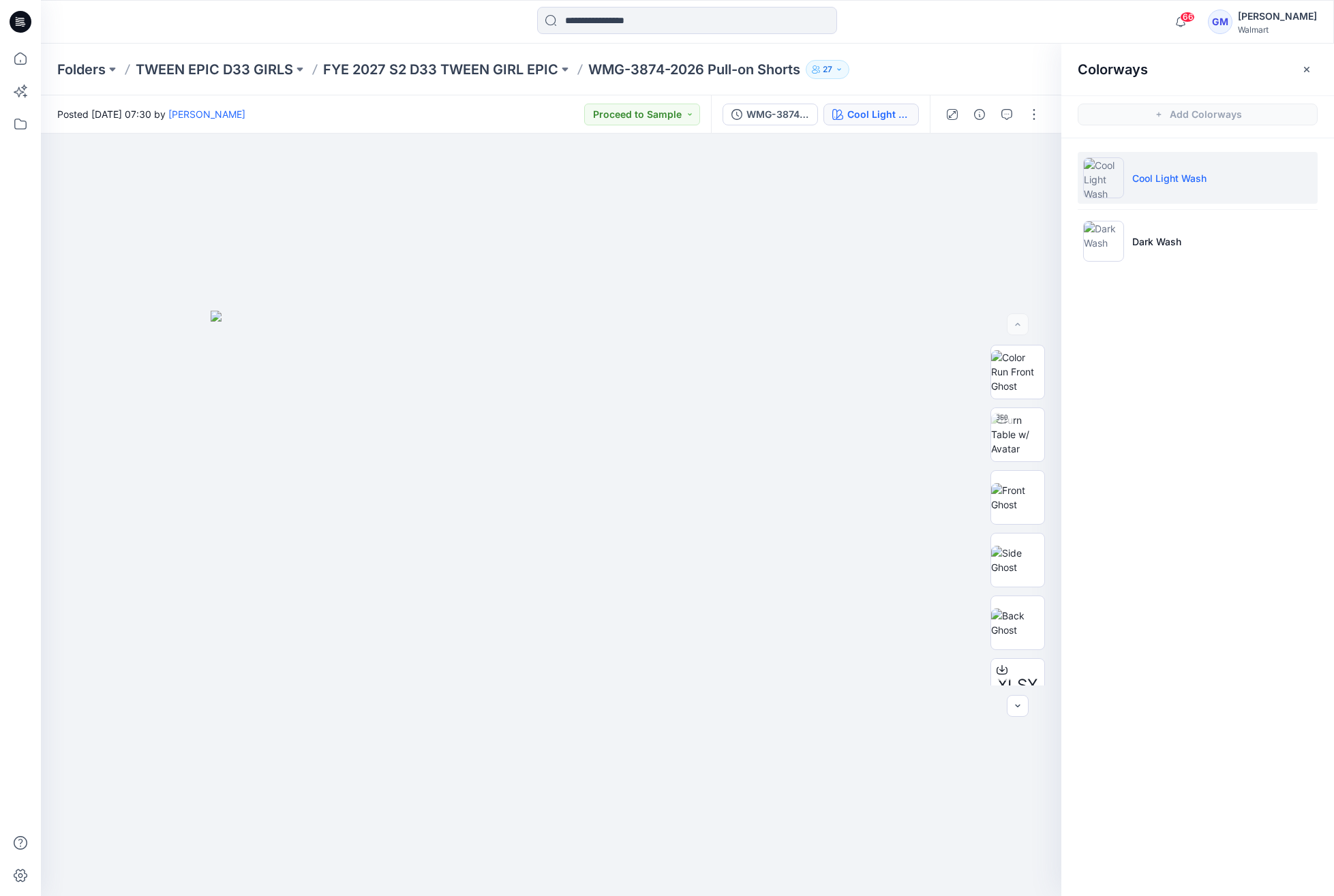
click at [1188, 267] on ul "Cool Light Wash Dark Wash" at bounding box center [1198, 210] width 273 height 143
click at [1195, 240] on li "Dark Wash" at bounding box center [1198, 240] width 240 height 52
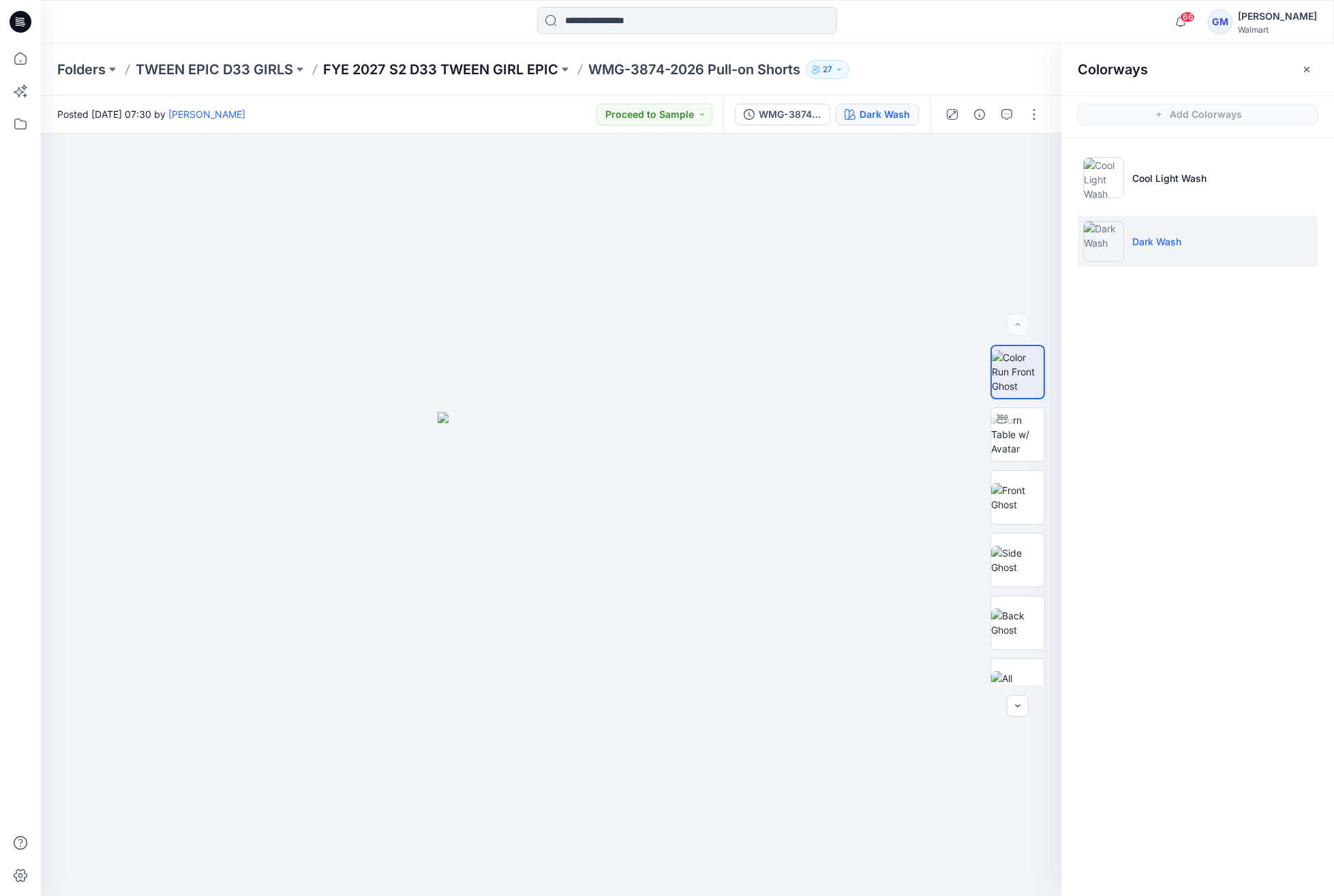
click at [446, 60] on p "FYE 2027 S2 D33 TWEEN GIRL EPIC" at bounding box center [440, 70] width 235 height 19
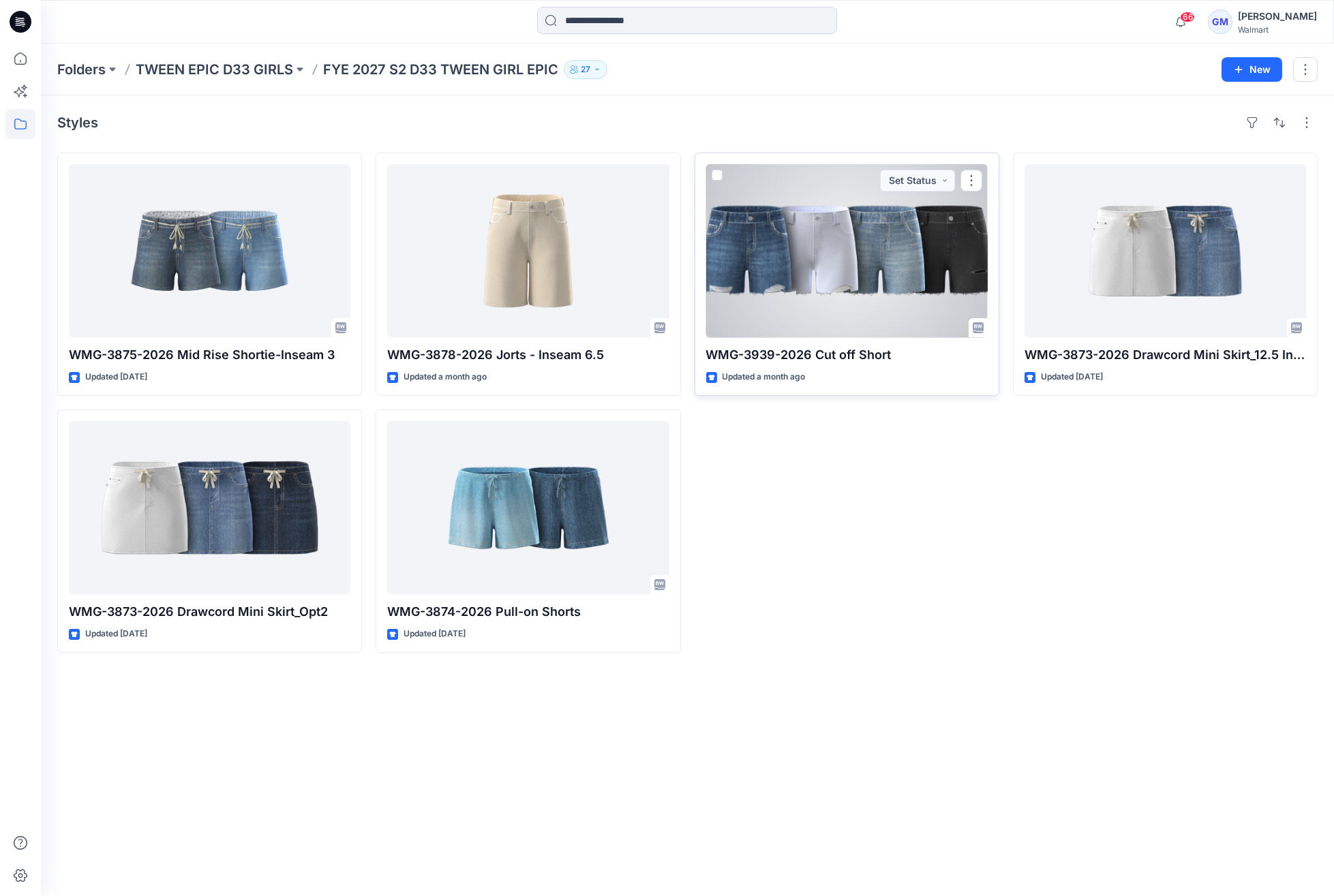
click at [775, 263] on div at bounding box center [847, 251] width 282 height 173
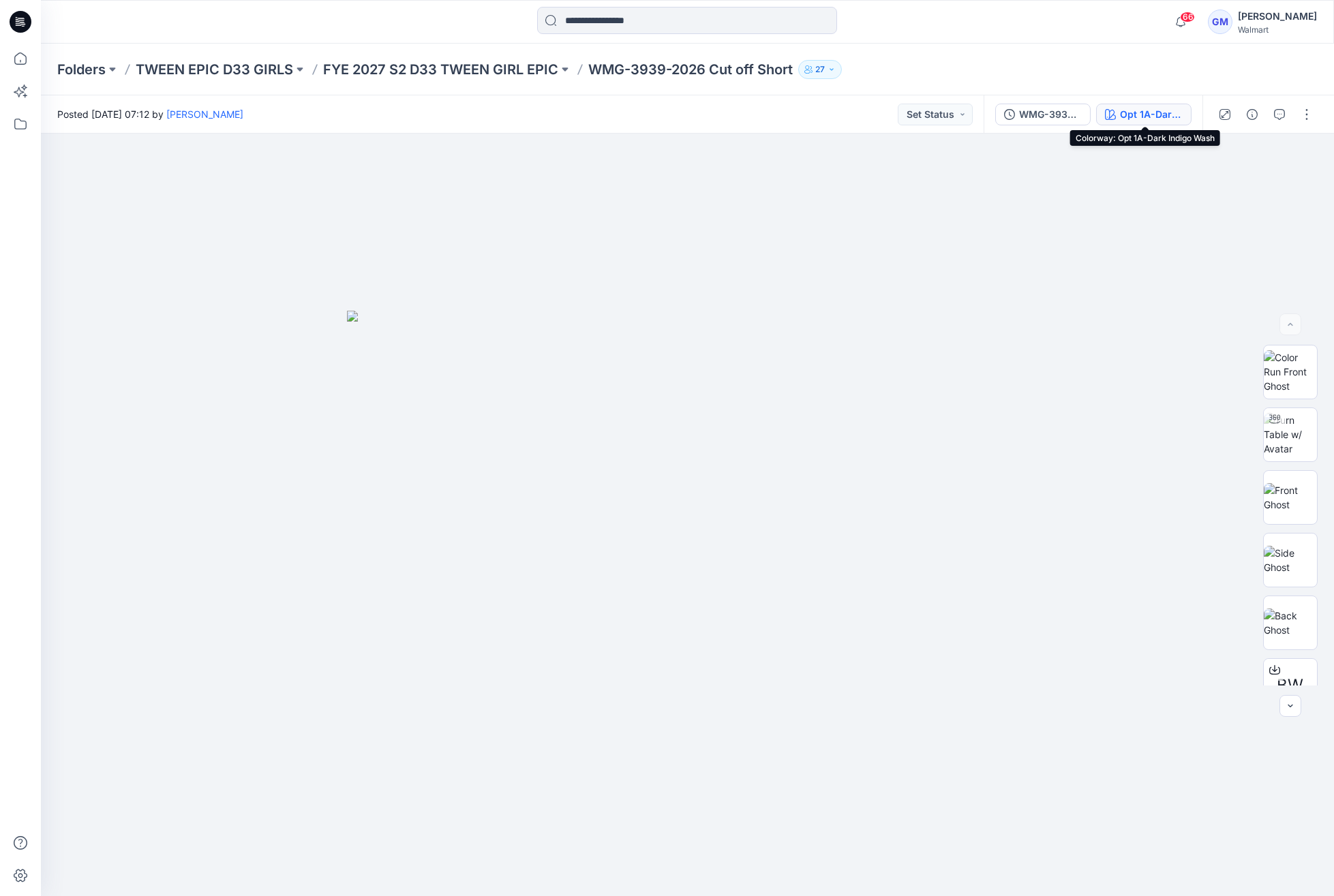
click at [1129, 111] on div "Opt 1A-Dark Indigo Wash" at bounding box center [1151, 114] width 63 height 15
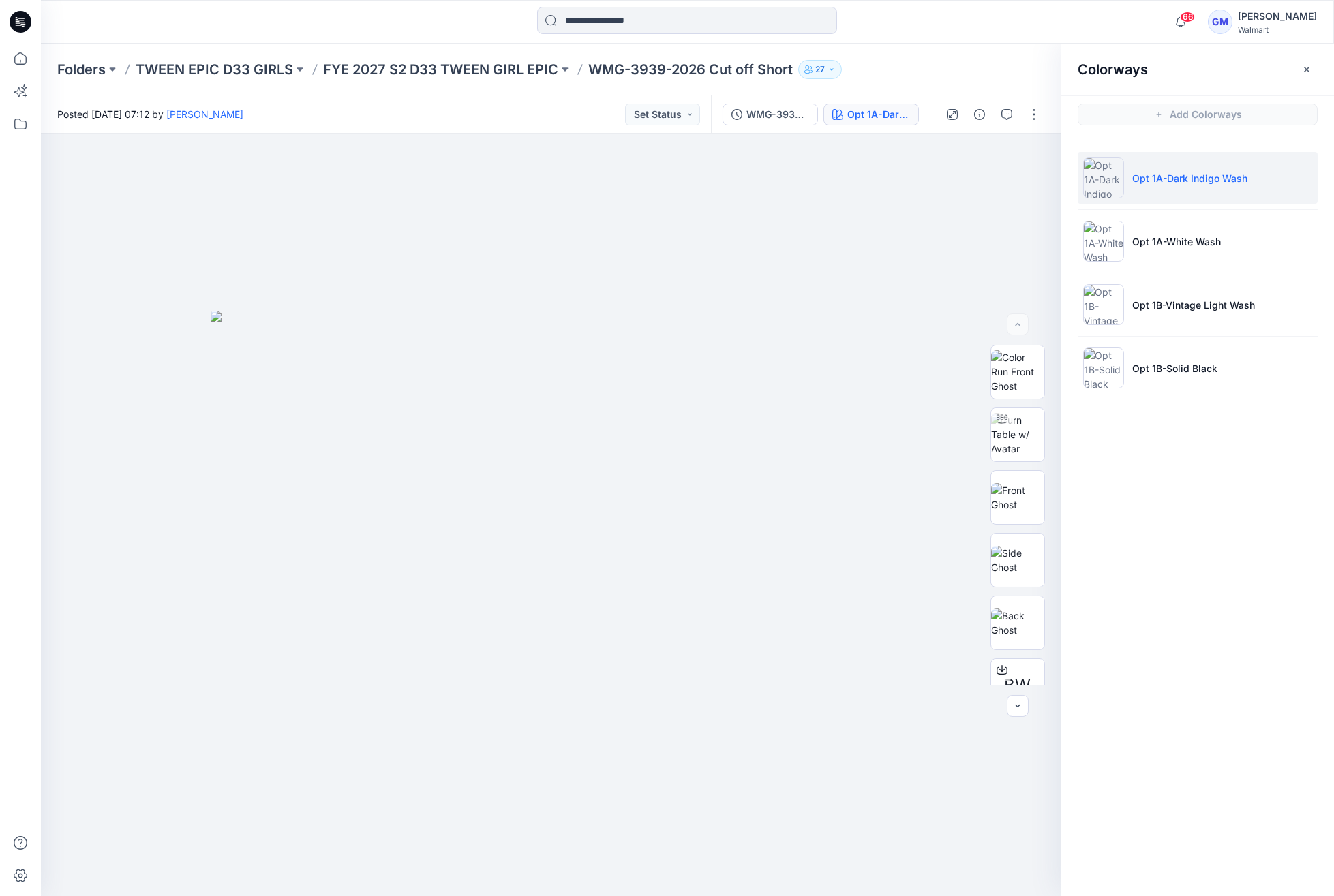
click at [1159, 188] on li "Opt 1A-Dark Indigo Wash" at bounding box center [1198, 178] width 240 height 52
click at [997, 670] on icon at bounding box center [1002, 670] width 11 height 11
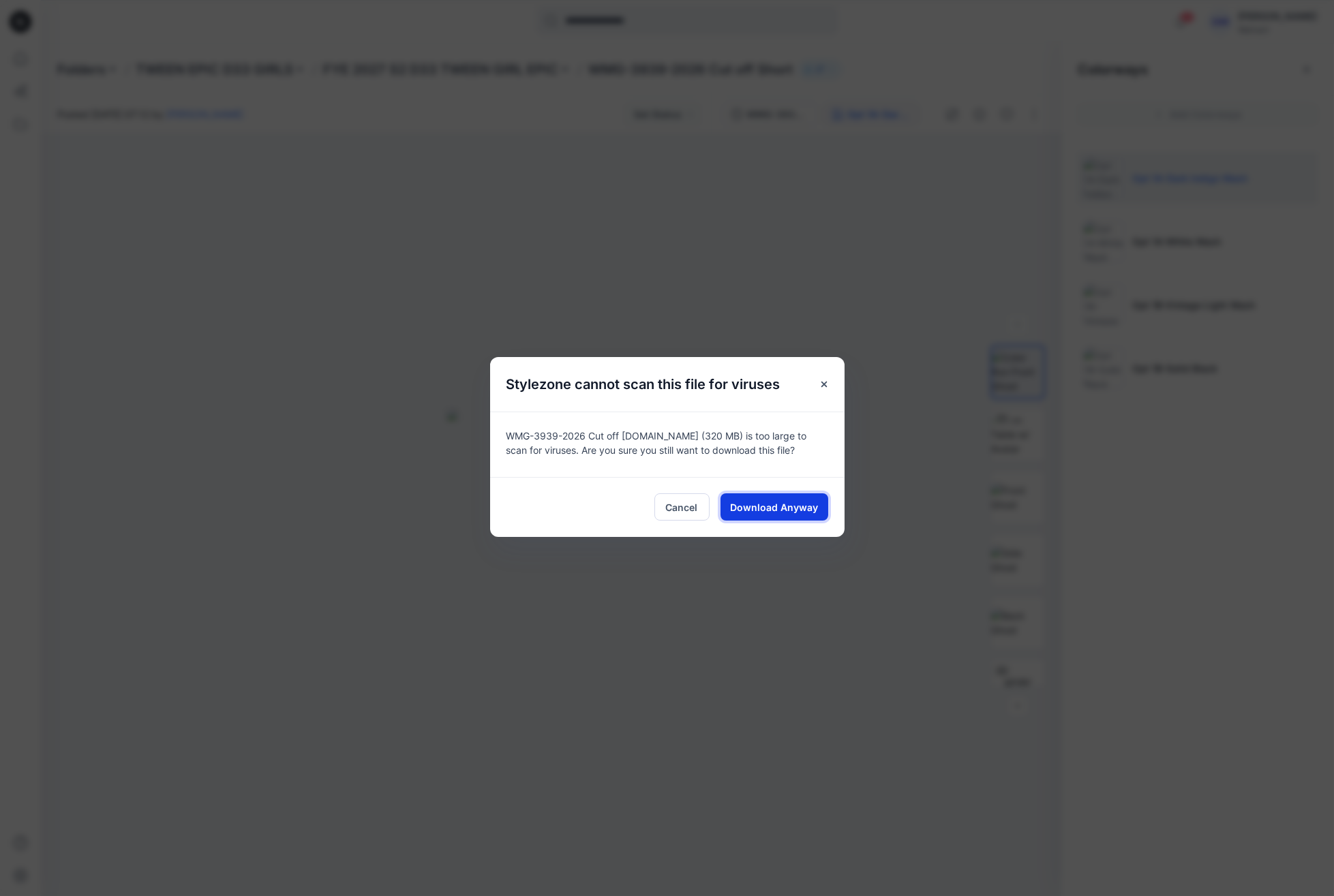
click at [737, 505] on span "Download Anyway" at bounding box center [774, 507] width 88 height 14
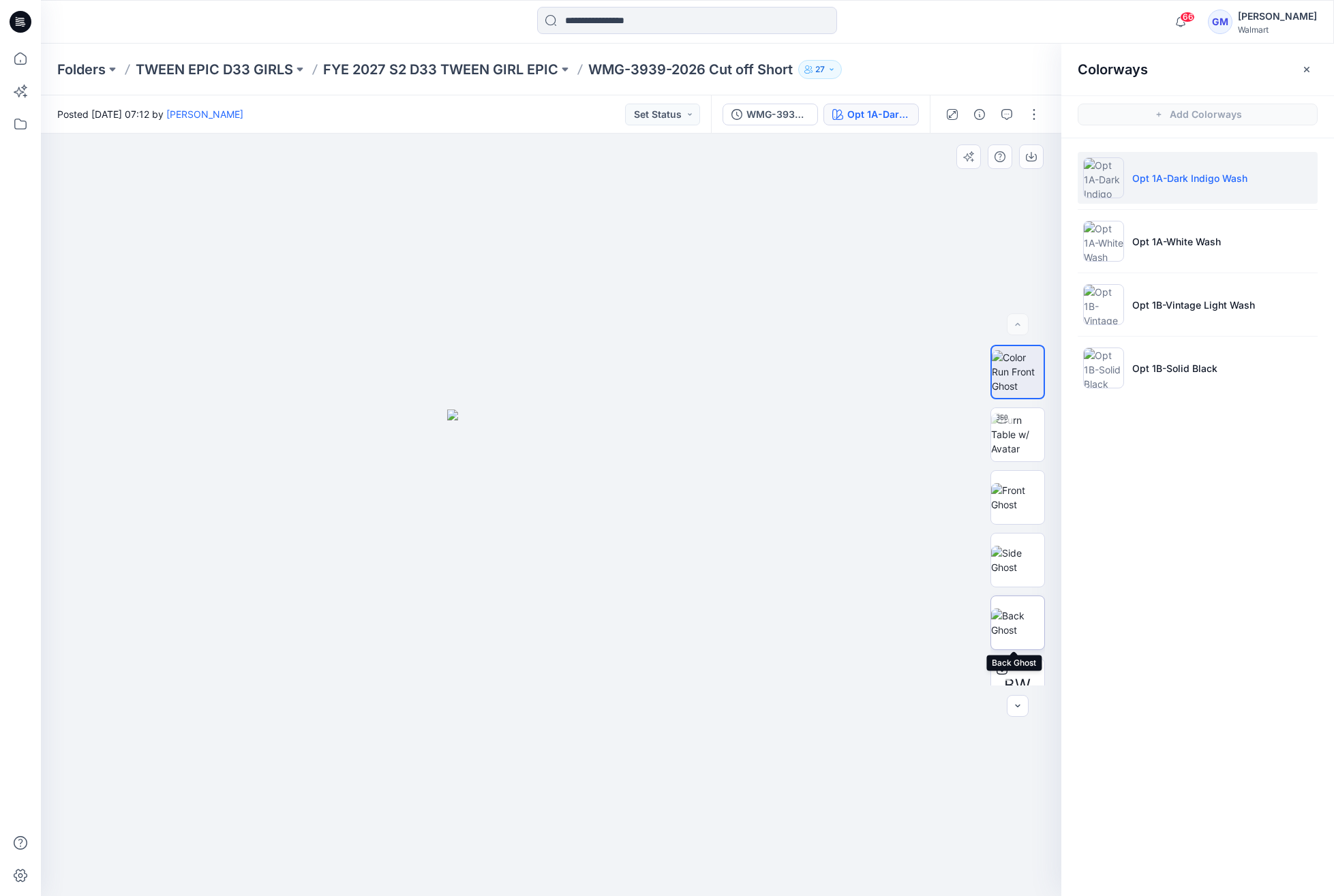
click at [1028, 609] on img at bounding box center [1017, 623] width 53 height 29
click at [636, 697] on div at bounding box center [552, 515] width 1021 height 763
